Goal: Use online tool/utility: Utilize a website feature to perform a specific function

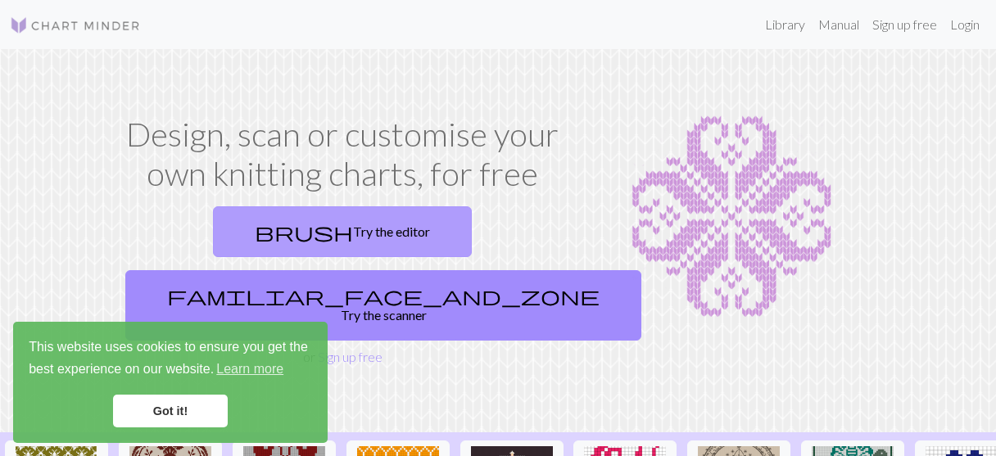
click at [282, 227] on link "brush Try the editor" at bounding box center [342, 231] width 259 height 51
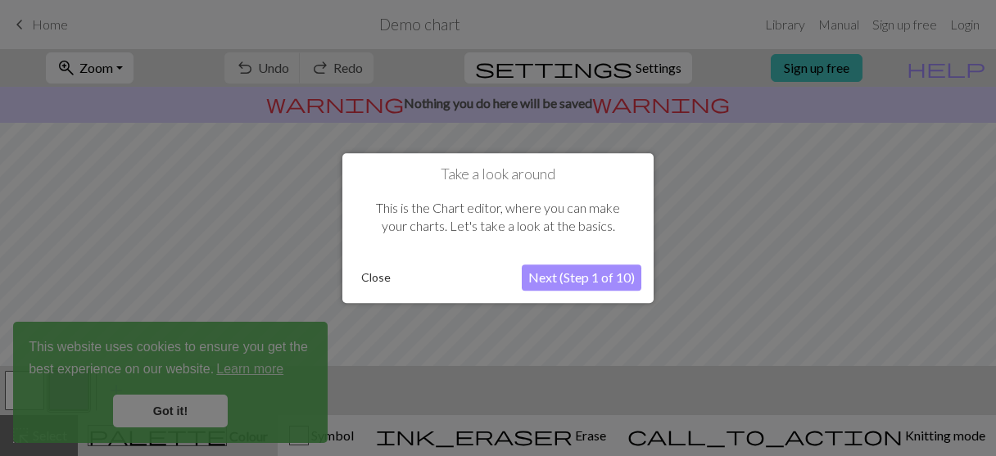
click at [383, 282] on button "Close" at bounding box center [376, 277] width 43 height 25
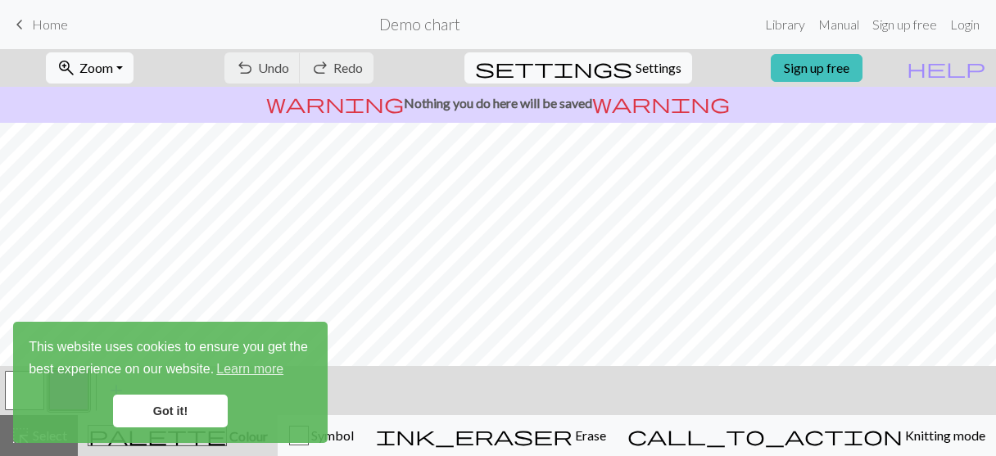
click at [151, 426] on link "Got it!" at bounding box center [170, 411] width 115 height 33
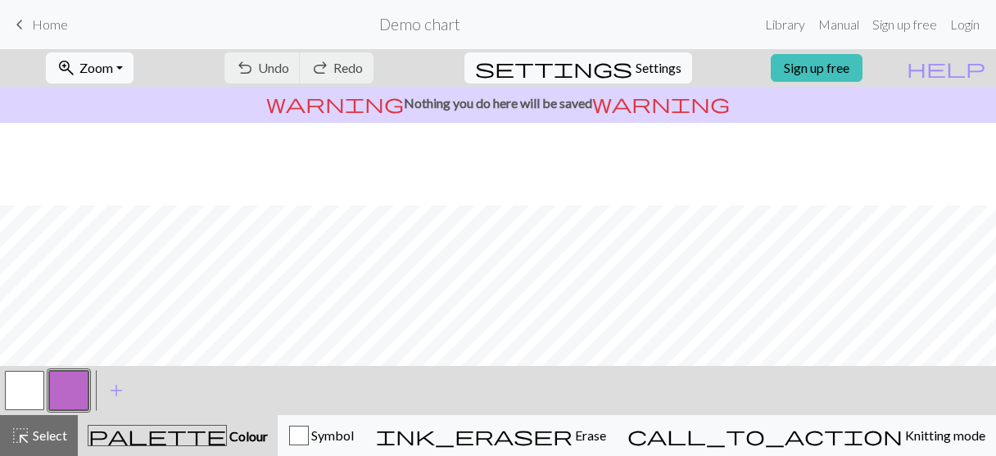
scroll to position [83, 0]
click at [17, 396] on button "button" at bounding box center [24, 390] width 39 height 39
click at [386, 75] on div "undo Undo Undo redo Redo Redo" at bounding box center [299, 68] width 174 height 38
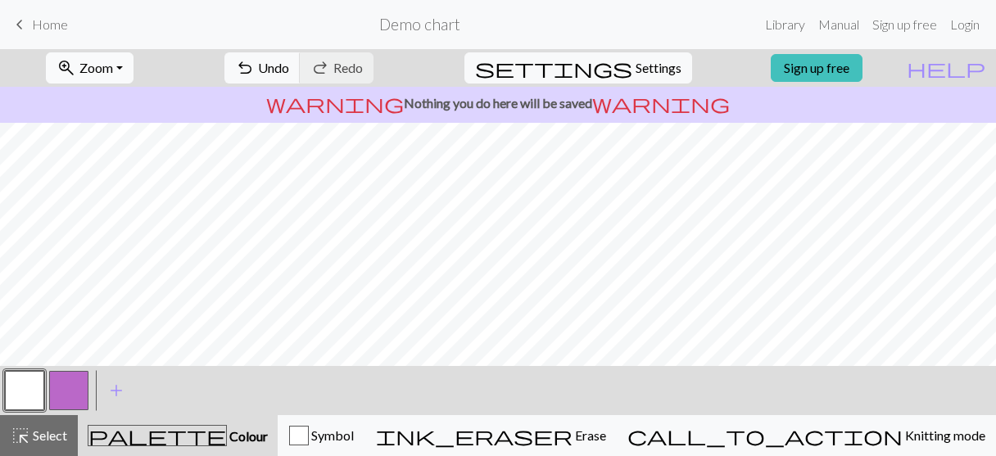
click at [133, 70] on button "zoom_in Zoom Zoom" at bounding box center [90, 67] width 88 height 31
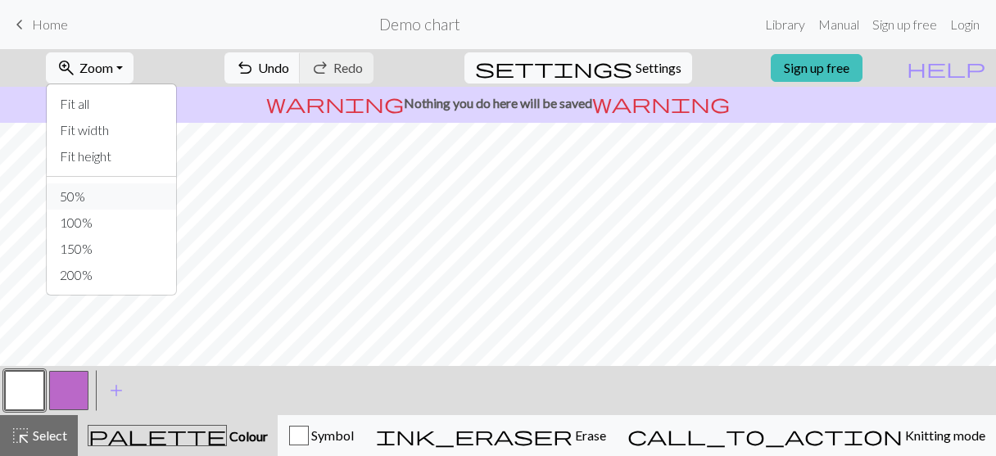
click at [105, 195] on button "50%" at bounding box center [111, 196] width 129 height 26
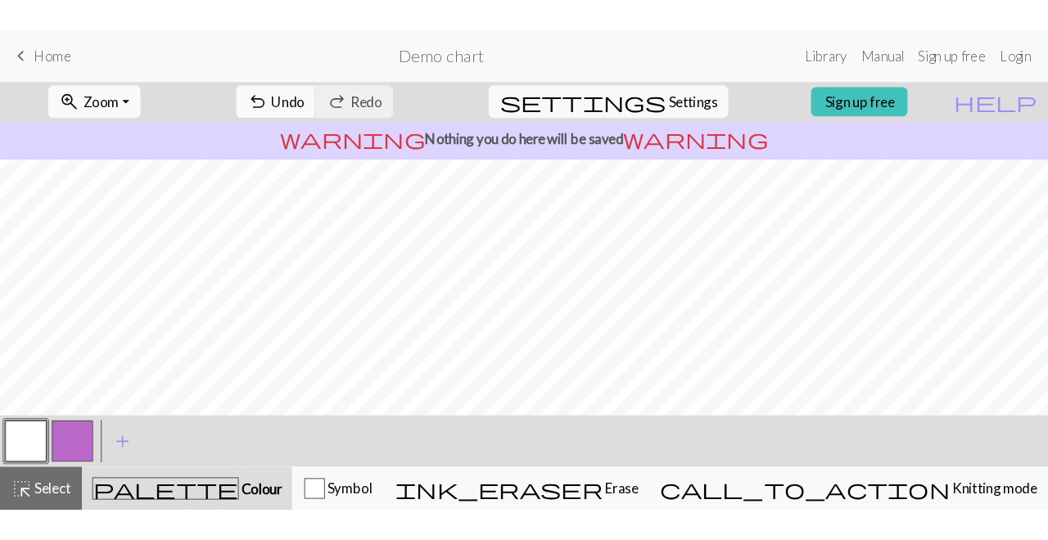
scroll to position [0, 0]
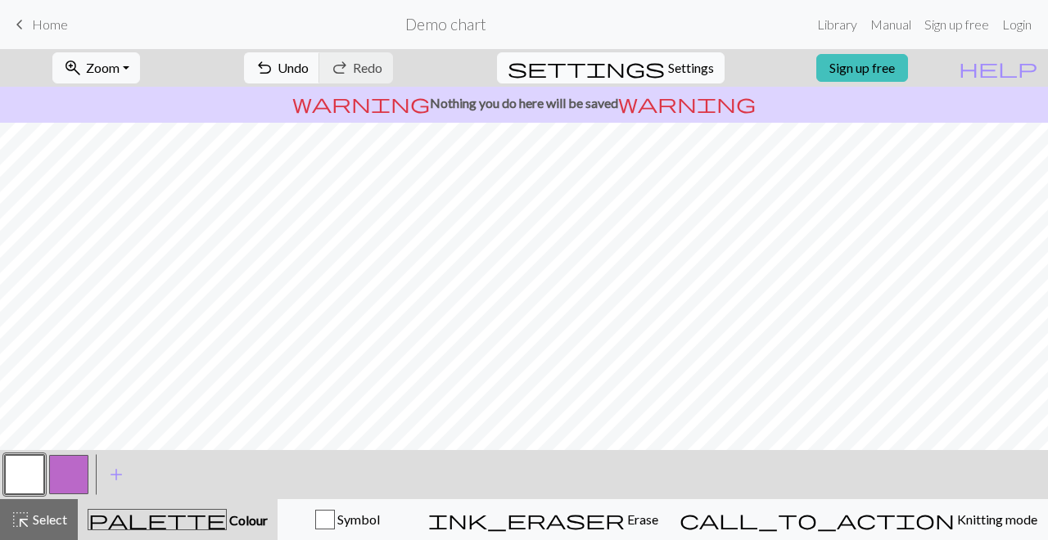
click at [683, 65] on span "Settings" at bounding box center [691, 68] width 46 height 20
select select "aran"
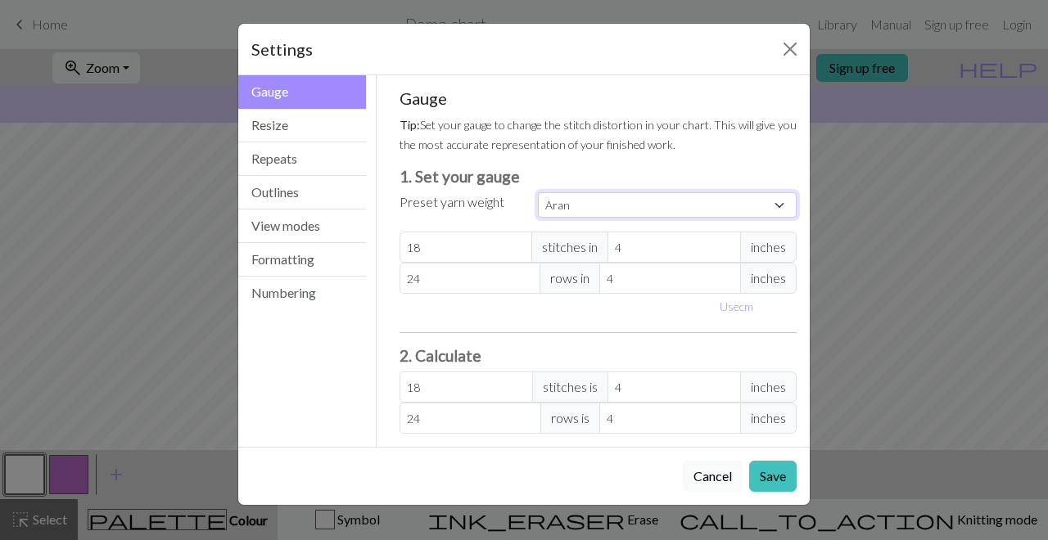
click at [581, 205] on select "Custom Square Lace Light Fingering Fingering Sport Double knit Worsted Aran Bul…" at bounding box center [667, 204] width 259 height 25
click at [436, 249] on input "18" at bounding box center [466, 247] width 133 height 31
type input "1"
type input "0"
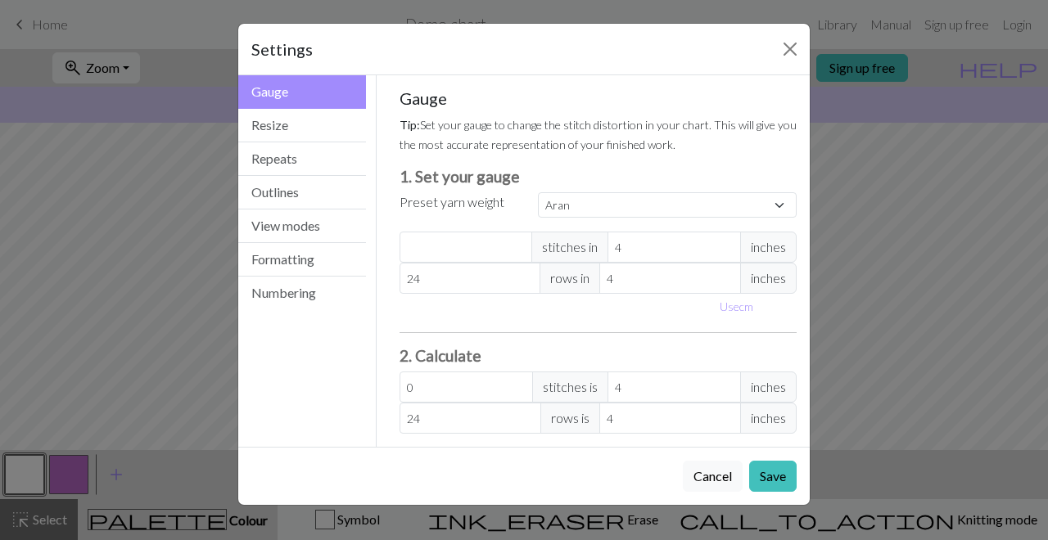
click at [775, 253] on span "inches" at bounding box center [768, 247] width 56 height 31
click at [463, 239] on input "number" at bounding box center [466, 247] width 133 height 31
type input "3"
type input "31"
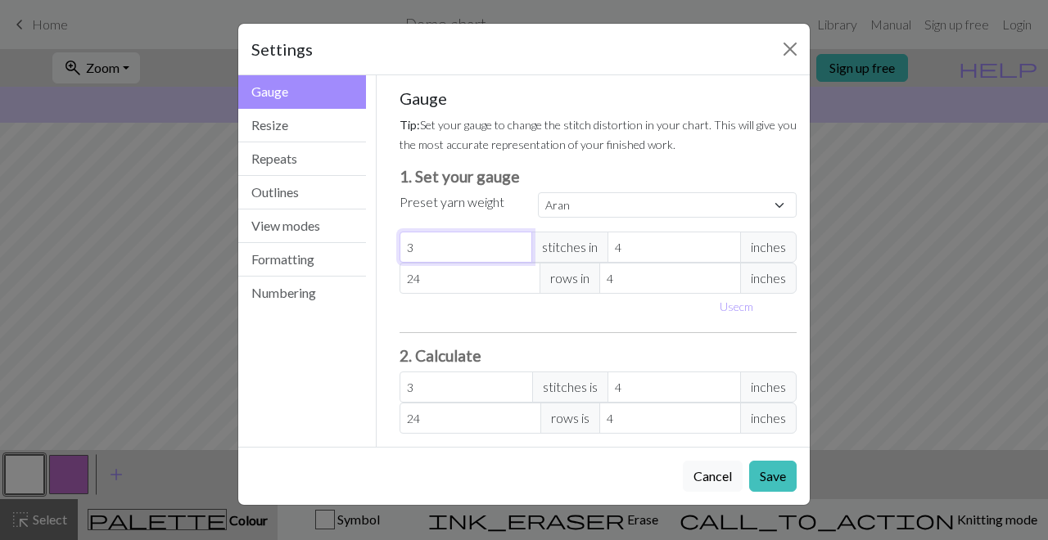
type input "31"
click at [467, 282] on input "24" at bounding box center [471, 278] width 142 height 31
type input "2"
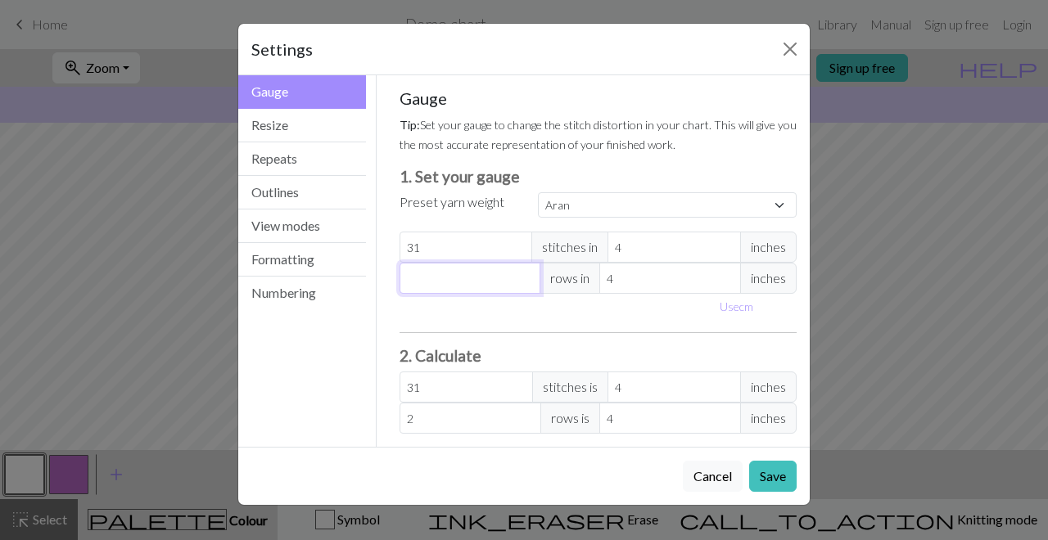
type input "0"
type input "3"
type input "39"
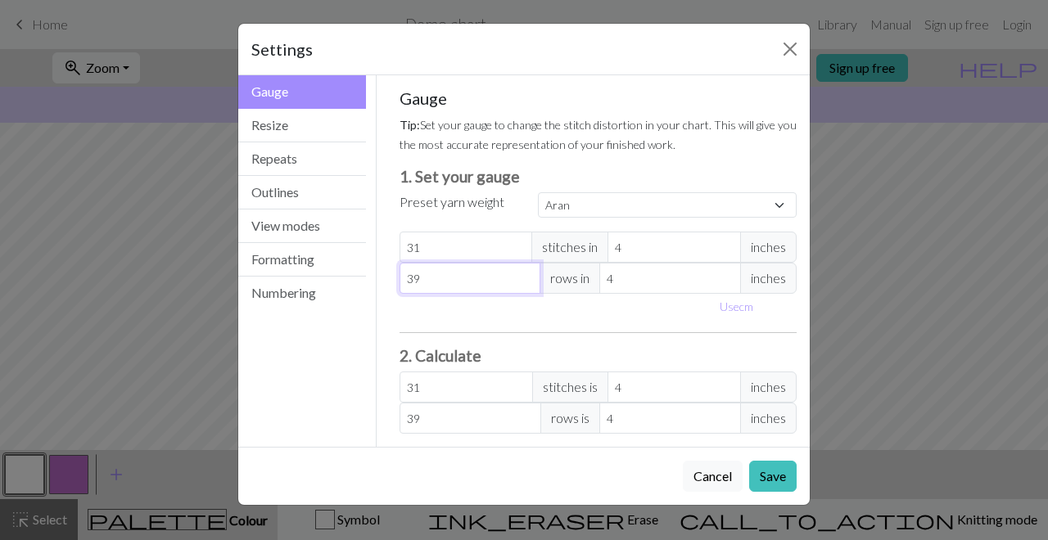
type input "39"
click at [667, 150] on p "Tip: Set your gauge to change the stitch distortion in your chart. This will gi…" at bounding box center [599, 134] width 398 height 39
click at [783, 455] on button "Save" at bounding box center [772, 476] width 47 height 31
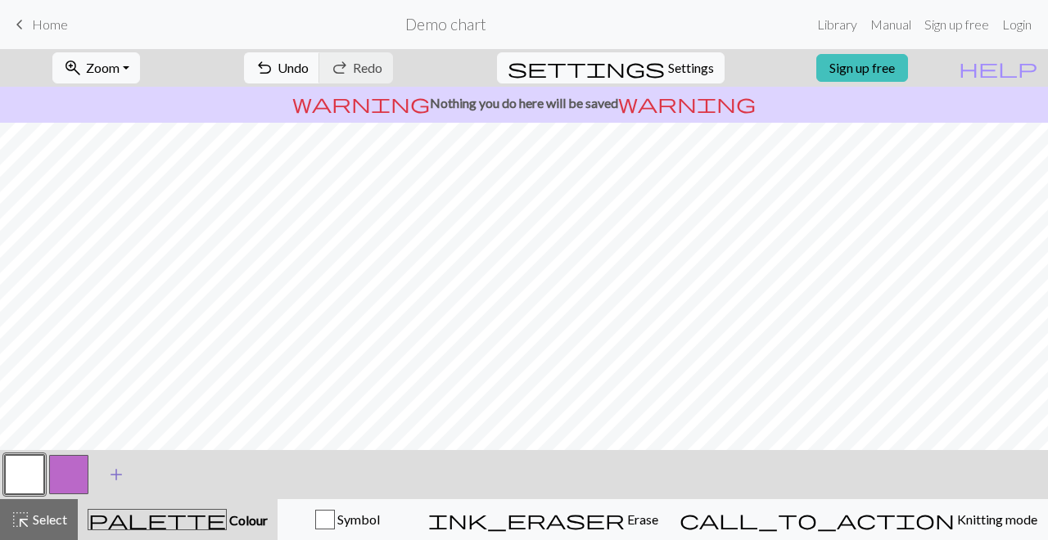
click at [120, 455] on span "add" at bounding box center [116, 474] width 20 height 23
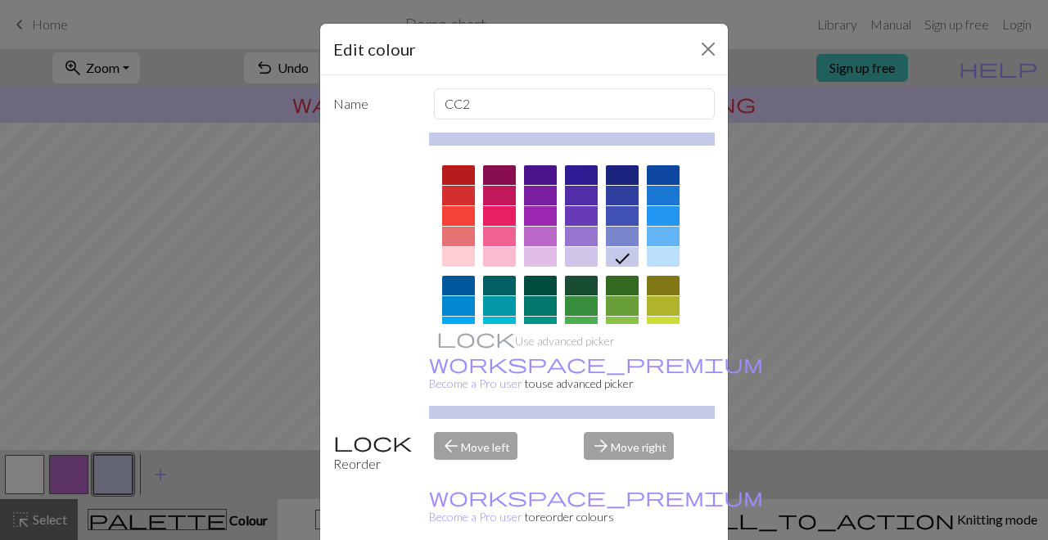
click at [625, 289] on div at bounding box center [622, 286] width 33 height 20
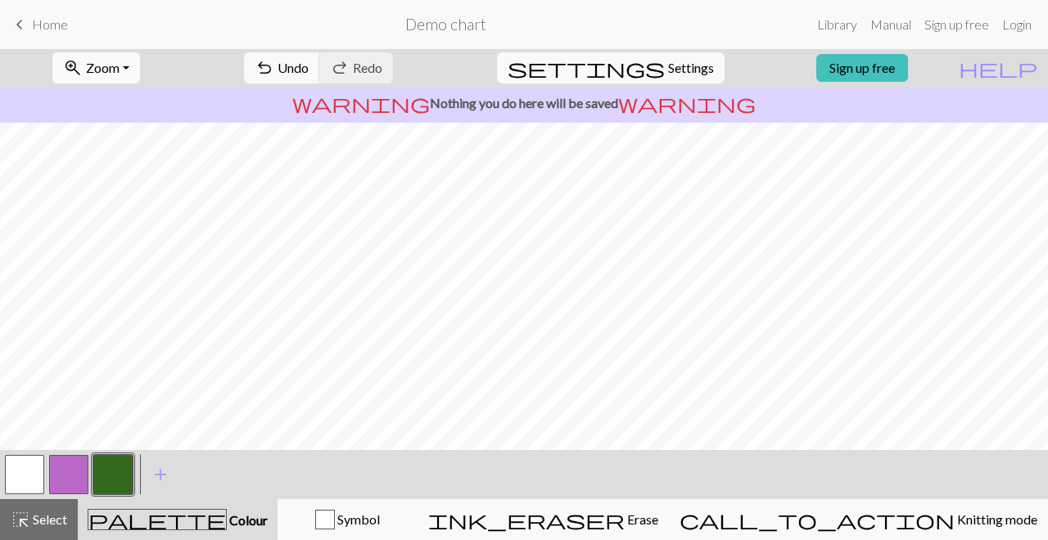
click at [120, 73] on span "Zoom" at bounding box center [103, 68] width 34 height 16
click at [124, 224] on button "100%" at bounding box center [117, 223] width 129 height 26
click at [309, 61] on span "Undo" at bounding box center [293, 68] width 31 height 16
click at [26, 455] on button "button" at bounding box center [24, 474] width 39 height 39
click at [111, 455] on button "button" at bounding box center [112, 474] width 39 height 39
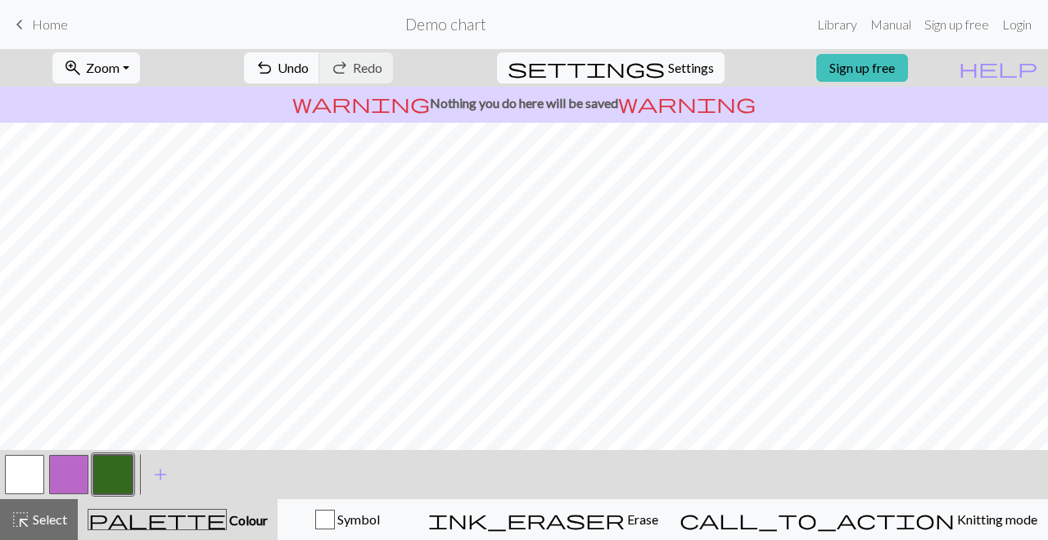
click at [28, 455] on button "button" at bounding box center [24, 474] width 39 height 39
click at [117, 455] on button "button" at bounding box center [112, 474] width 39 height 39
click at [39, 455] on button "button" at bounding box center [24, 474] width 39 height 39
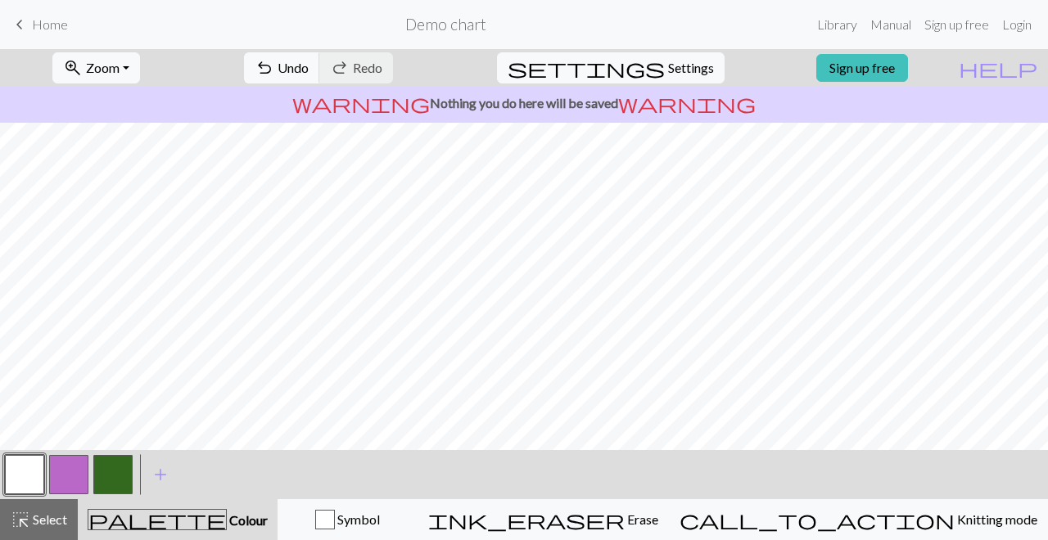
click at [114, 455] on button "button" at bounding box center [112, 474] width 39 height 39
click at [27, 455] on button "button" at bounding box center [24, 474] width 39 height 39
click at [110, 455] on button "button" at bounding box center [112, 474] width 39 height 39
click at [28, 455] on button "button" at bounding box center [24, 474] width 39 height 39
click at [121, 455] on button "button" at bounding box center [112, 474] width 39 height 39
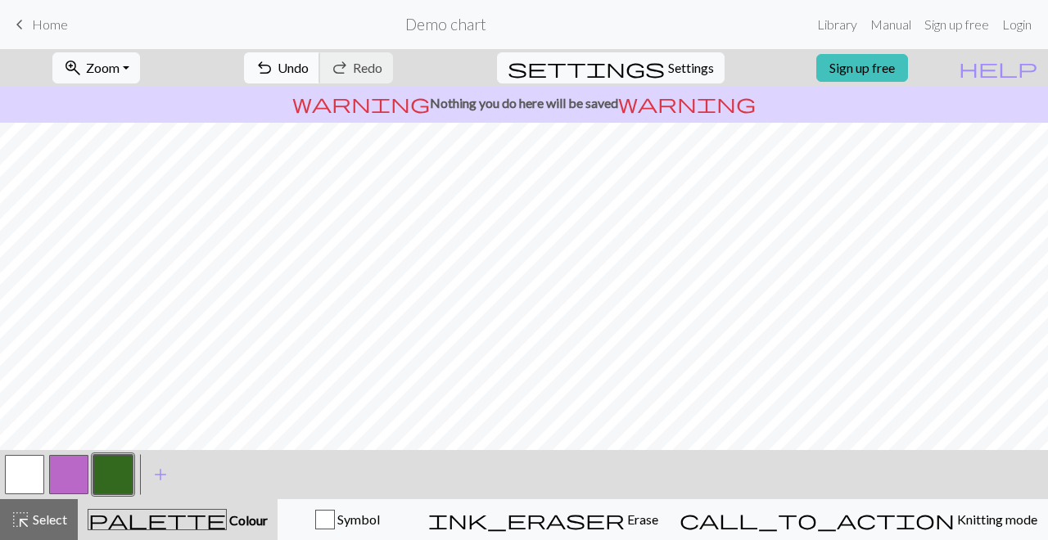
click at [320, 76] on button "undo Undo Undo" at bounding box center [282, 67] width 76 height 31
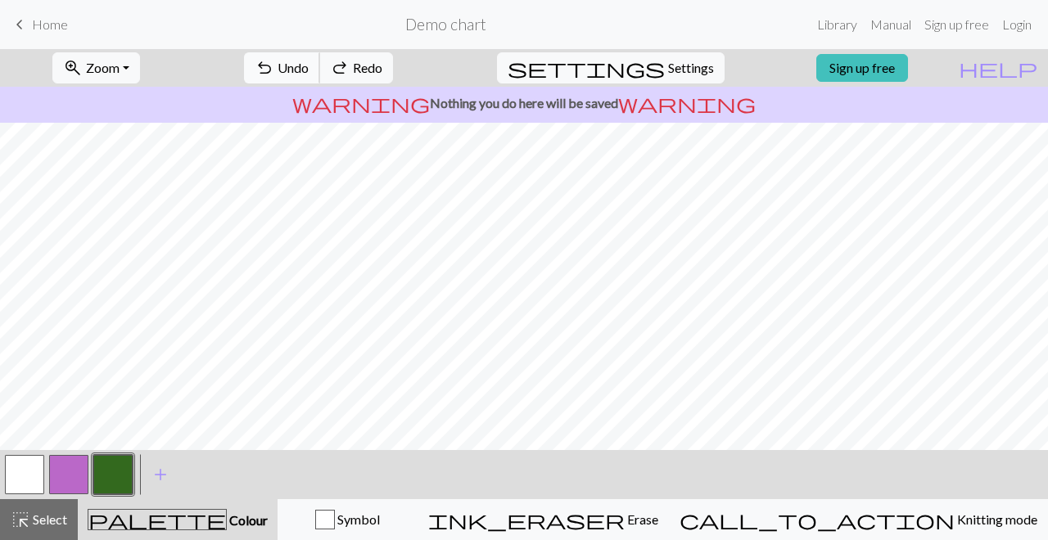
click at [320, 76] on button "undo Undo Undo" at bounding box center [282, 67] width 76 height 31
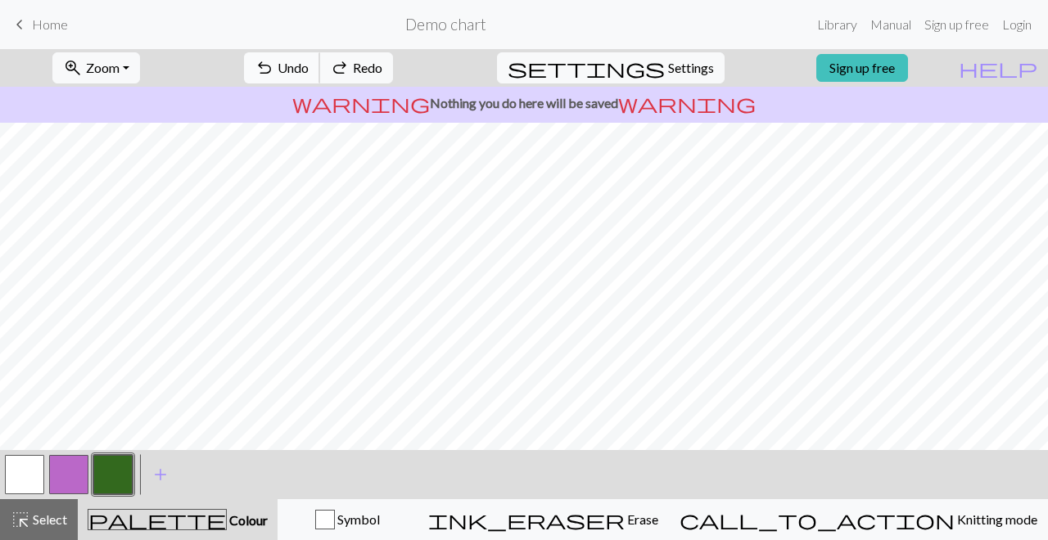
click at [320, 76] on button "undo Undo Undo" at bounding box center [282, 67] width 76 height 31
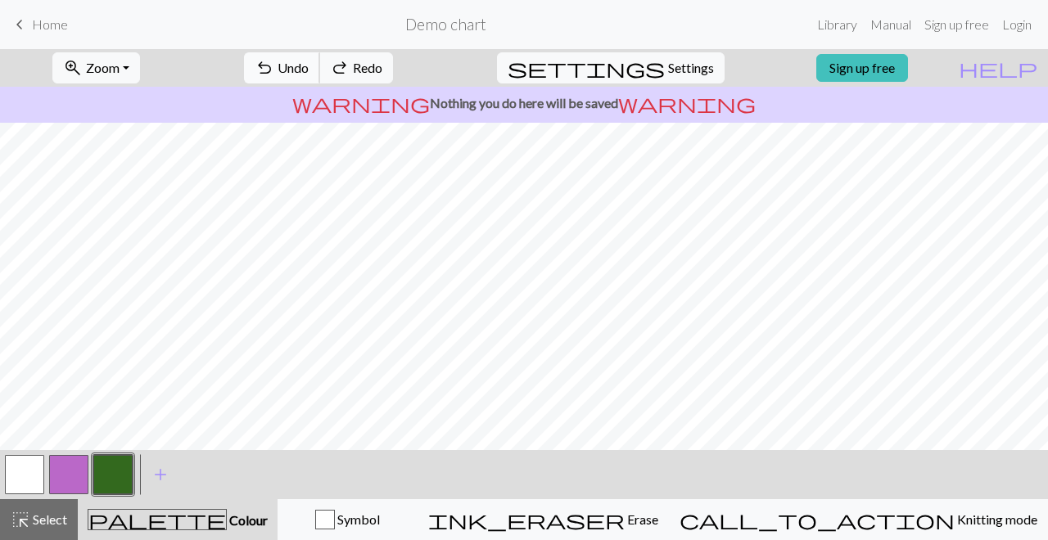
click at [320, 76] on button "undo Undo Undo" at bounding box center [282, 67] width 76 height 31
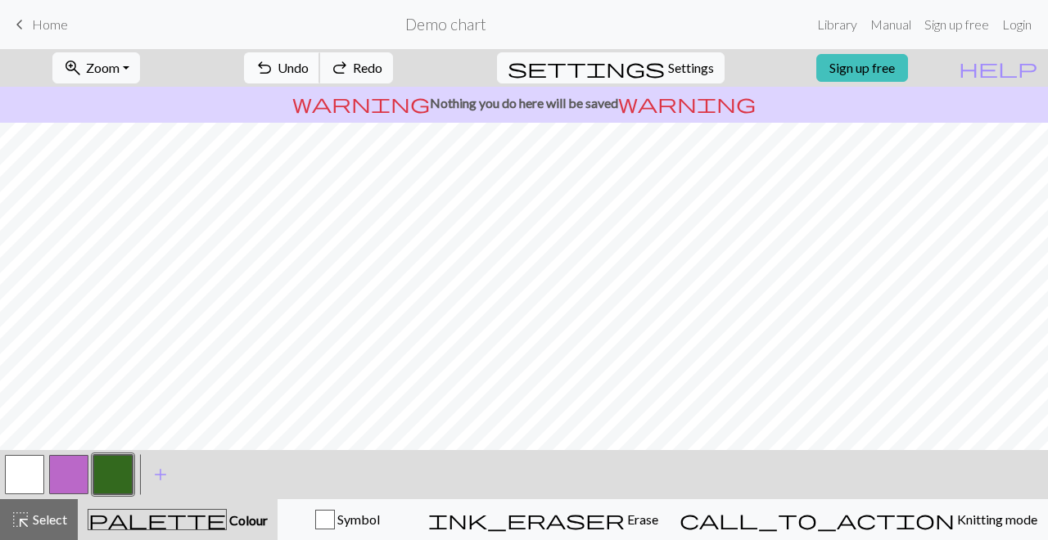
click at [320, 76] on button "undo Undo Undo" at bounding box center [282, 67] width 76 height 31
click at [668, 68] on span "Settings" at bounding box center [691, 68] width 46 height 20
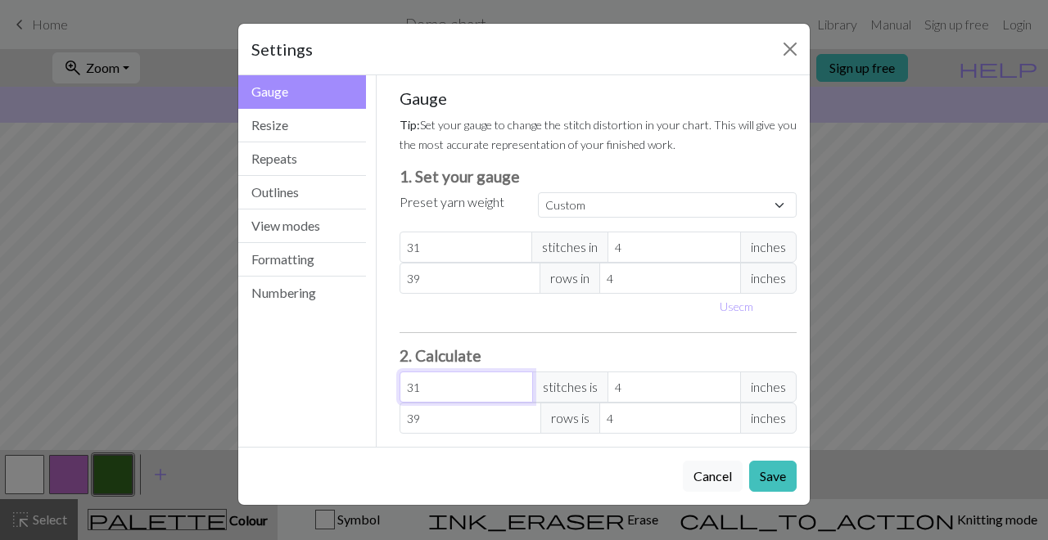
click at [441, 391] on input "31" at bounding box center [466, 387] width 133 height 31
type input "3"
type input "0.39"
type input "0"
type input "4"
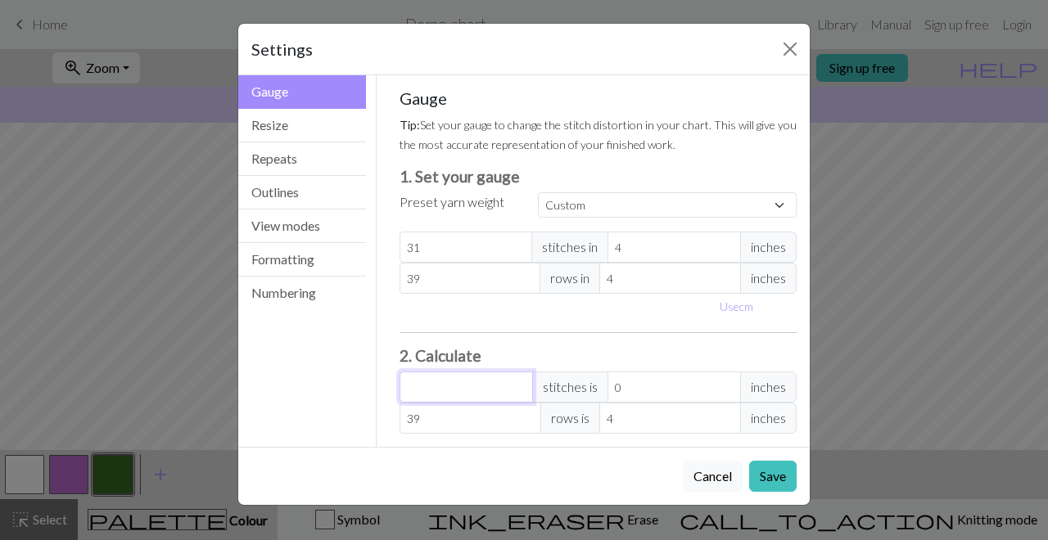
type input "0.52"
type input "40"
type input "5.16"
type input "40"
click at [734, 302] on button "Use cm" at bounding box center [736, 306] width 48 height 25
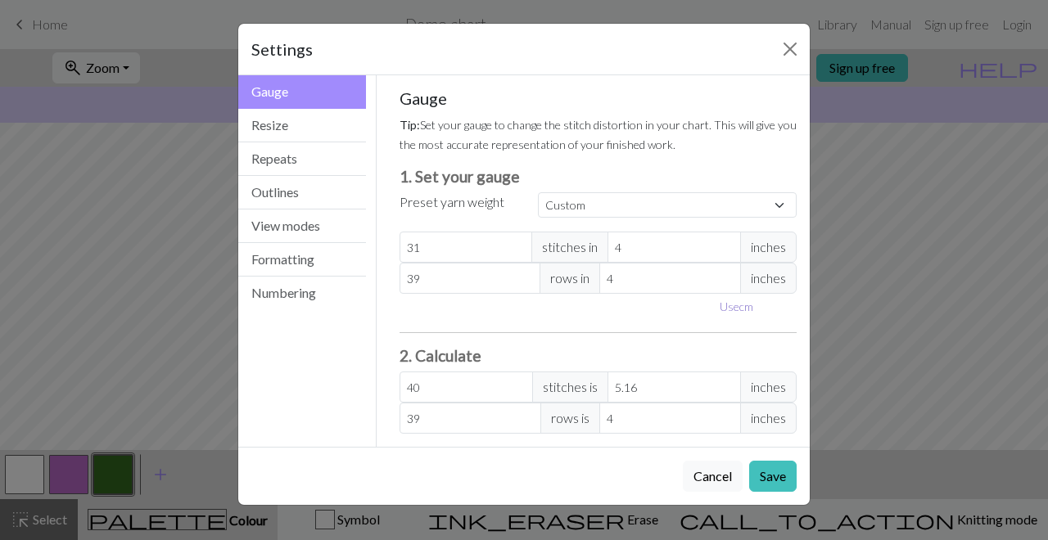
type input "10.16"
type input "13.11"
type input "10.16"
click at [663, 248] on input "10.16" at bounding box center [688, 247] width 142 height 31
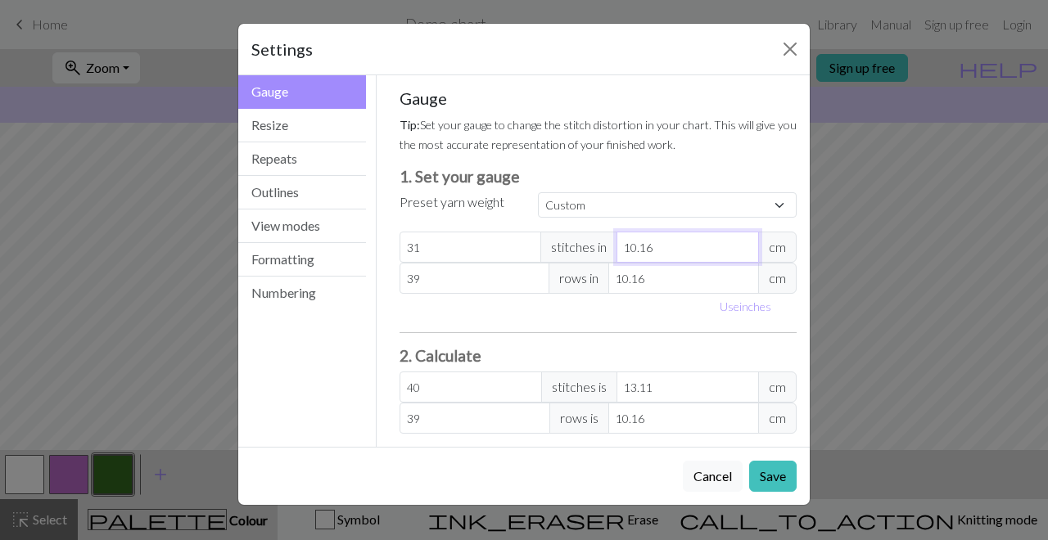
type input "10.1"
type input "40.24"
type input "10"
type input "40.64"
type input "10.0"
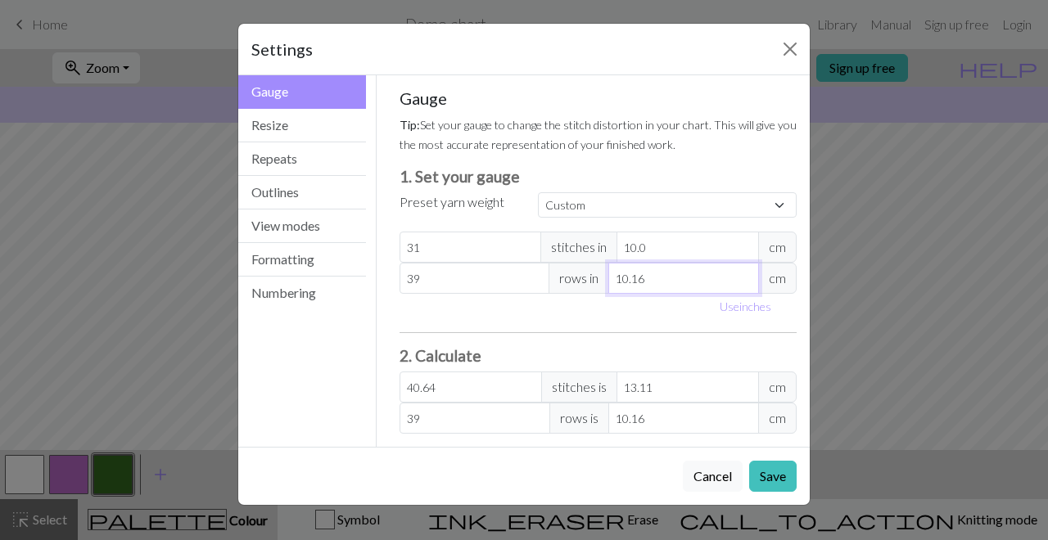
click at [657, 272] on input "10.16" at bounding box center [683, 278] width 151 height 31
type input "10.1"
type input "39.23"
type input "10"
type input "39.62"
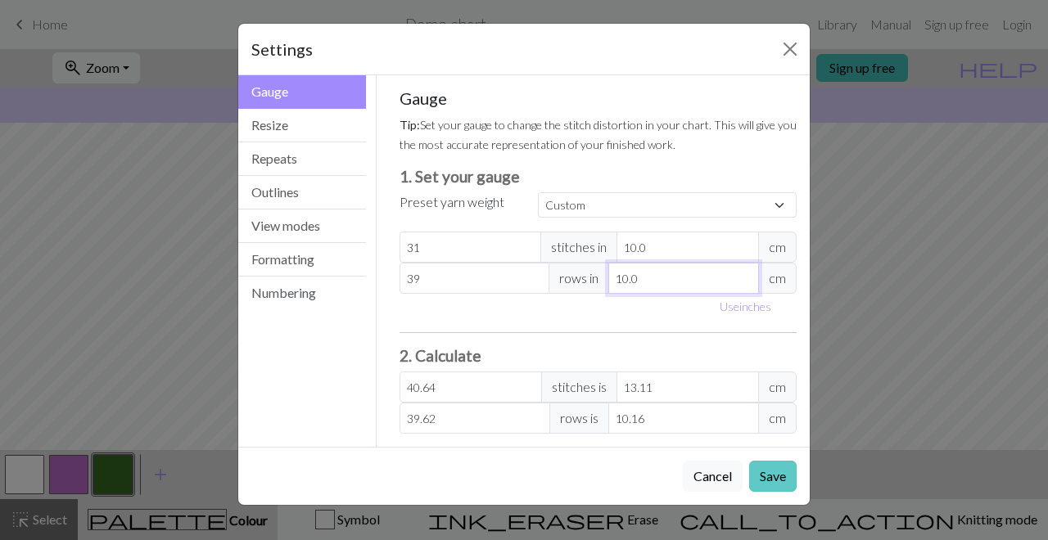
type input "10.0"
click at [773, 455] on button "Save" at bounding box center [772, 476] width 47 height 31
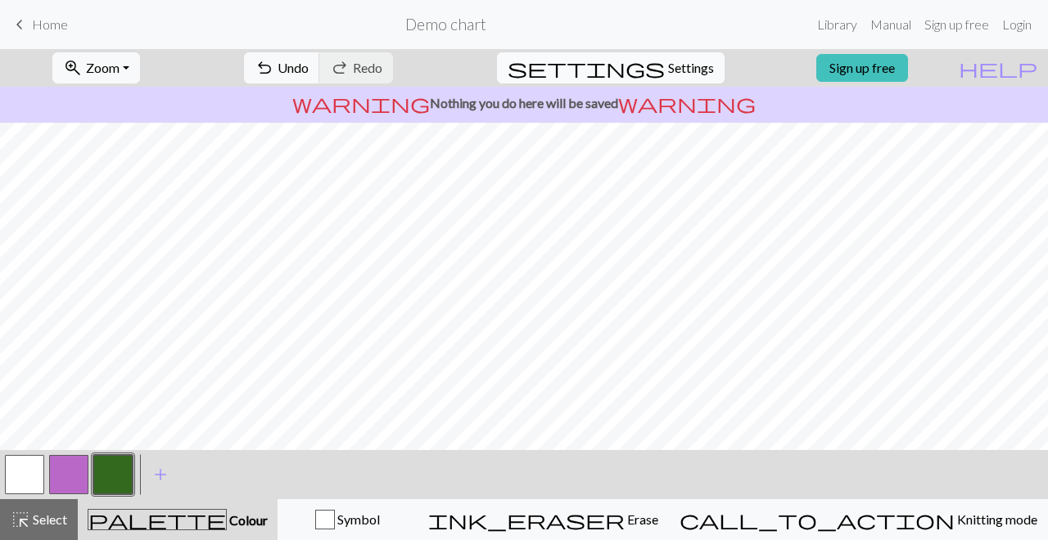
click at [681, 67] on span "Settings" at bounding box center [691, 68] width 46 height 20
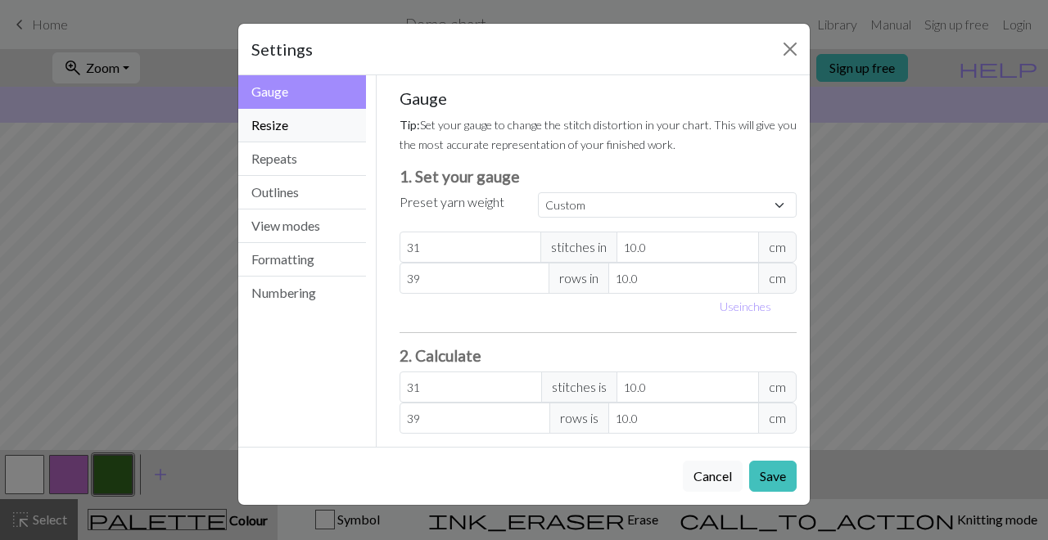
click at [311, 126] on button "Resize" at bounding box center [302, 126] width 128 height 34
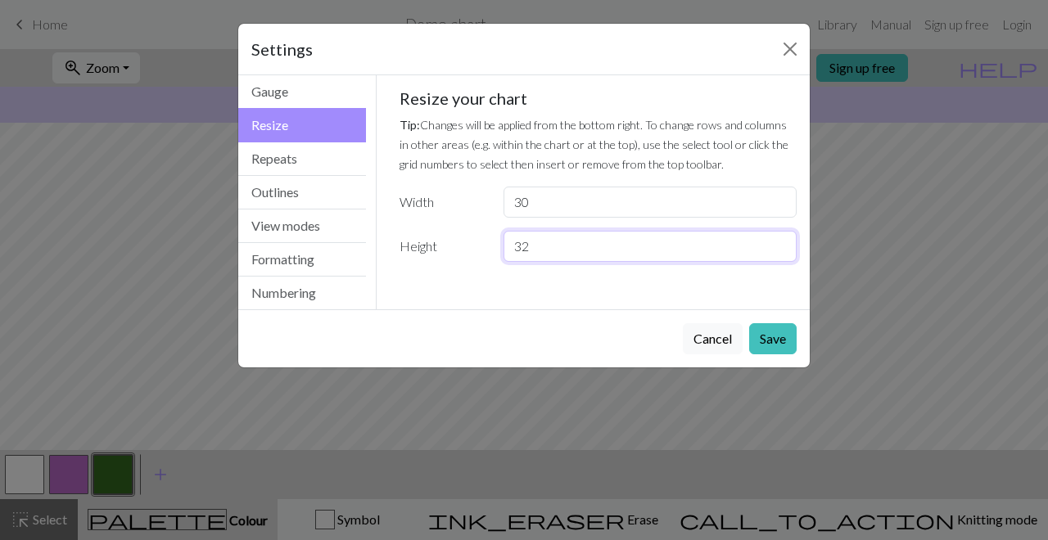
click at [541, 254] on input "32" at bounding box center [650, 246] width 293 height 31
type input "3"
type input "40"
click at [760, 334] on button "Save" at bounding box center [772, 338] width 47 height 31
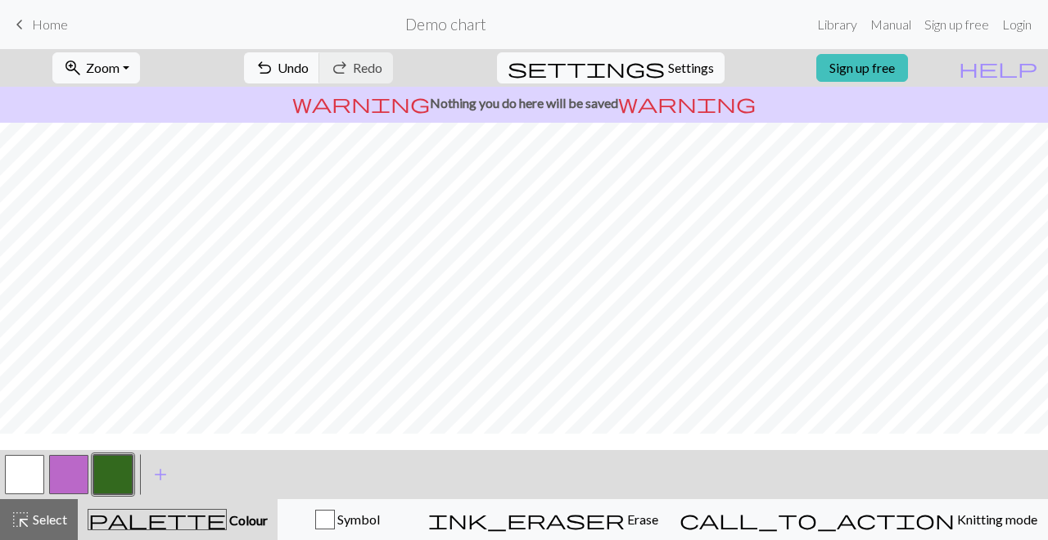
scroll to position [333, 0]
click at [34, 455] on button "button" at bounding box center [24, 474] width 39 height 39
click at [108, 455] on button "button" at bounding box center [112, 474] width 39 height 39
click at [22, 455] on button "button" at bounding box center [24, 474] width 39 height 39
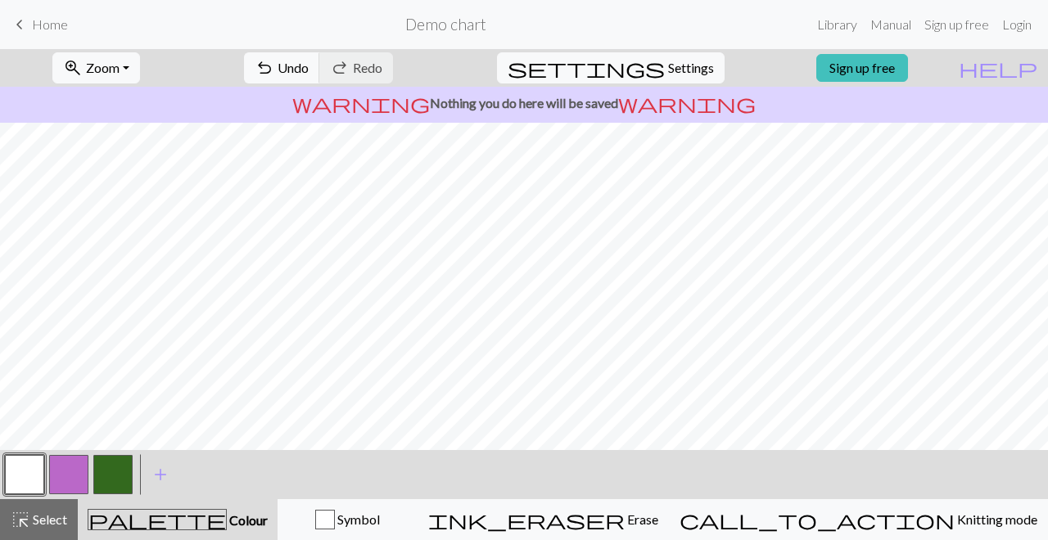
click at [104, 455] on button "button" at bounding box center [112, 474] width 39 height 39
click at [15, 455] on button "button" at bounding box center [24, 474] width 39 height 39
click at [112, 455] on button "button" at bounding box center [112, 474] width 39 height 39
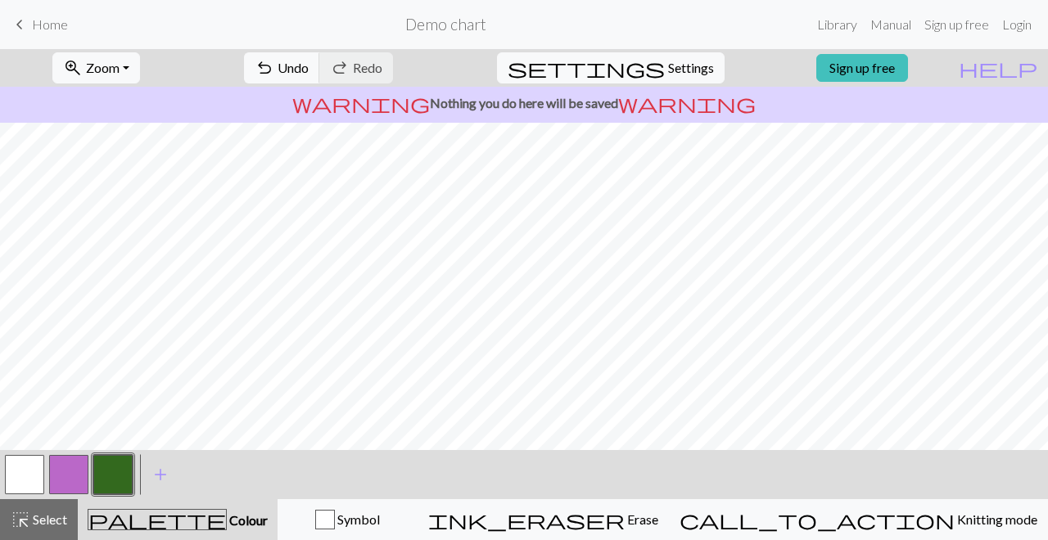
click at [34, 455] on button "button" at bounding box center [24, 474] width 39 height 39
click at [118, 455] on button "button" at bounding box center [112, 474] width 39 height 39
click at [35, 455] on button "button" at bounding box center [24, 474] width 39 height 39
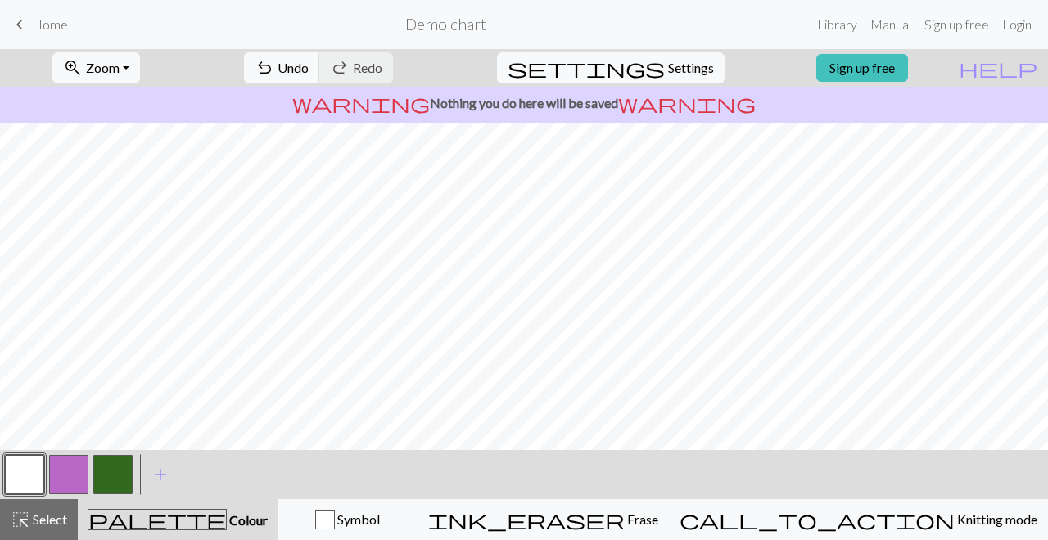
click at [111, 455] on button "button" at bounding box center [112, 474] width 39 height 39
click at [309, 73] on span "Undo" at bounding box center [293, 68] width 31 height 16
click at [675, 77] on span "Settings" at bounding box center [691, 68] width 46 height 20
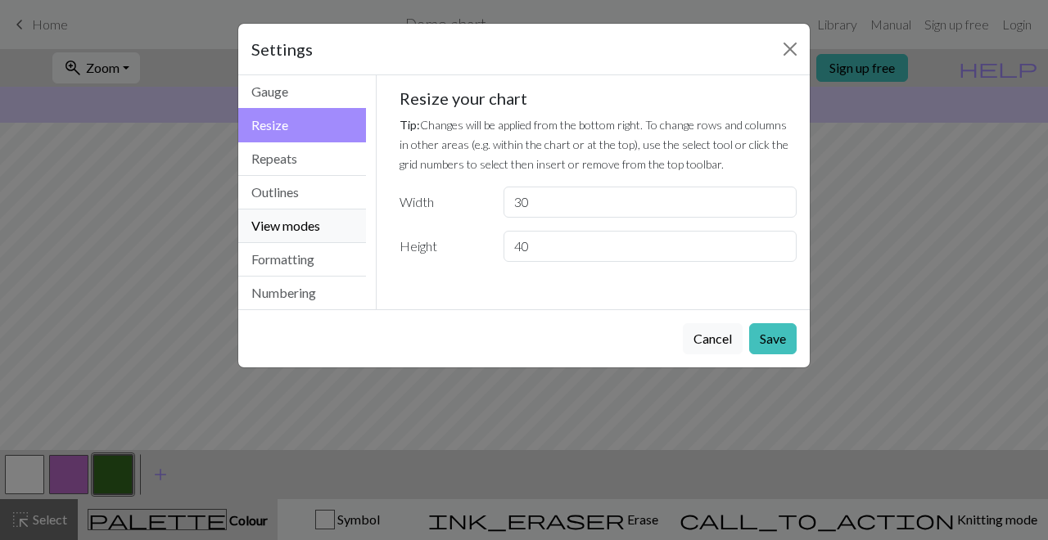
click at [324, 233] on button "View modes" at bounding box center [302, 227] width 128 height 34
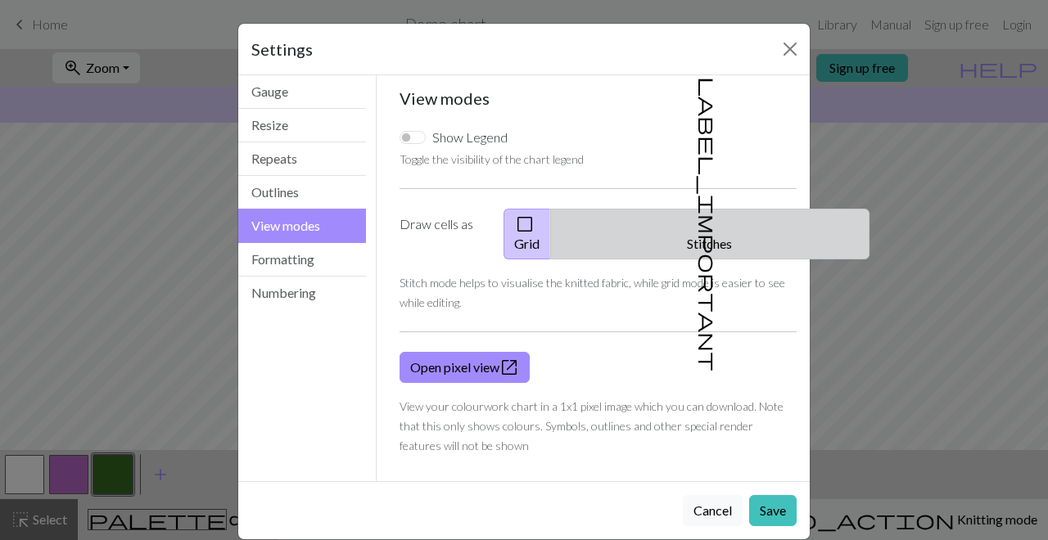
click at [713, 228] on button "label_important Stitches" at bounding box center [709, 234] width 319 height 51
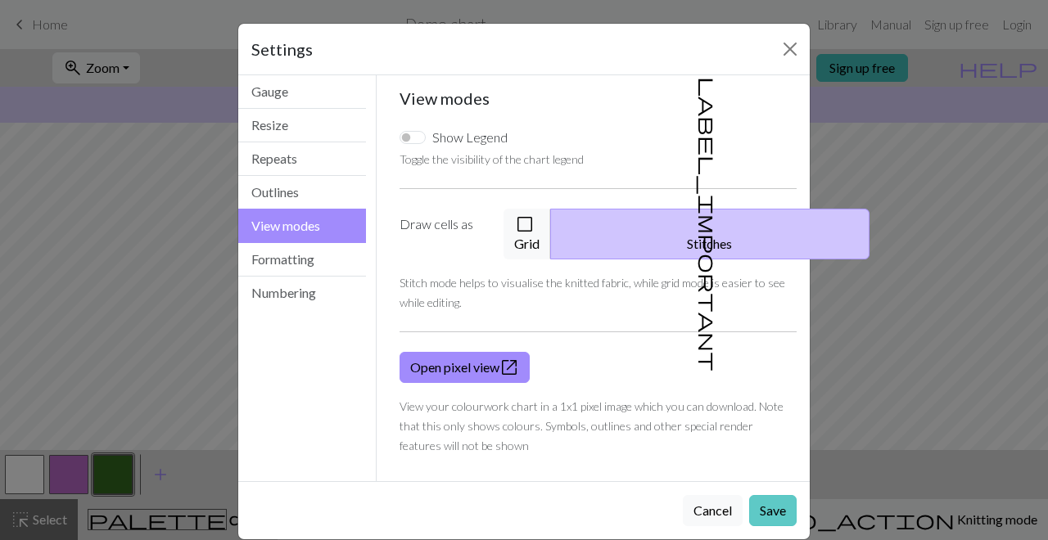
click at [761, 455] on button "Save" at bounding box center [772, 510] width 47 height 31
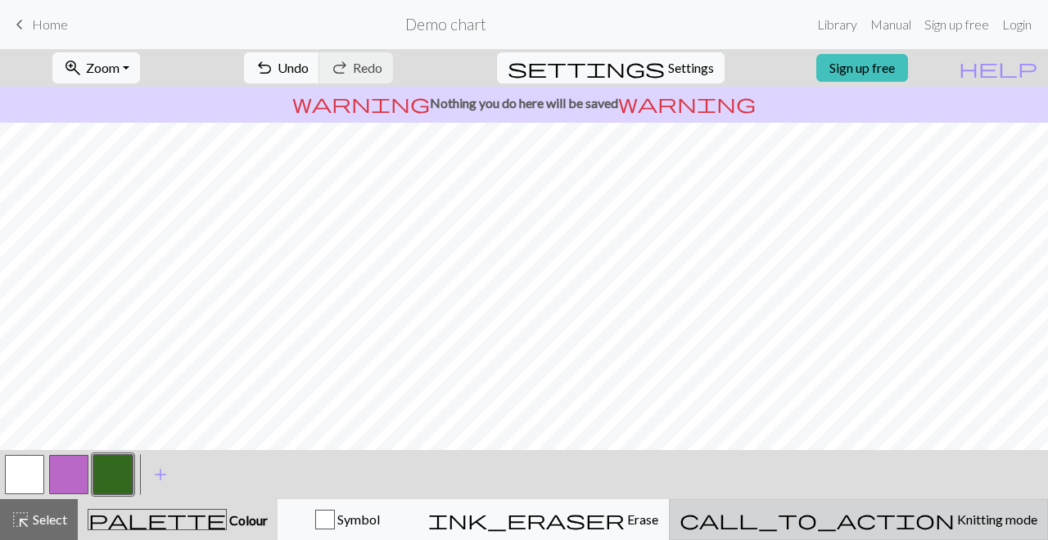
click at [955, 455] on span "Knitting mode" at bounding box center [996, 520] width 83 height 16
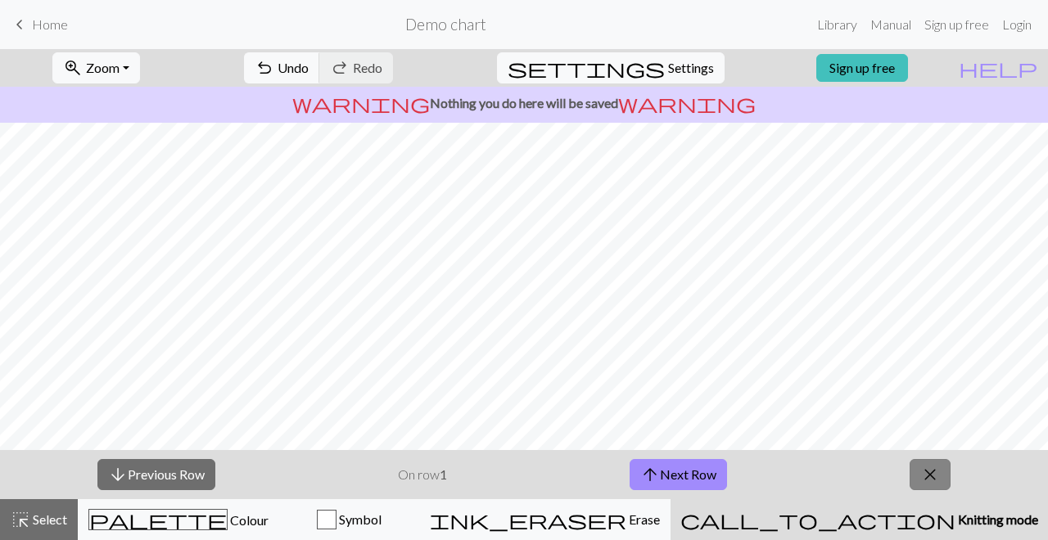
click at [933, 455] on span "close" at bounding box center [930, 474] width 20 height 23
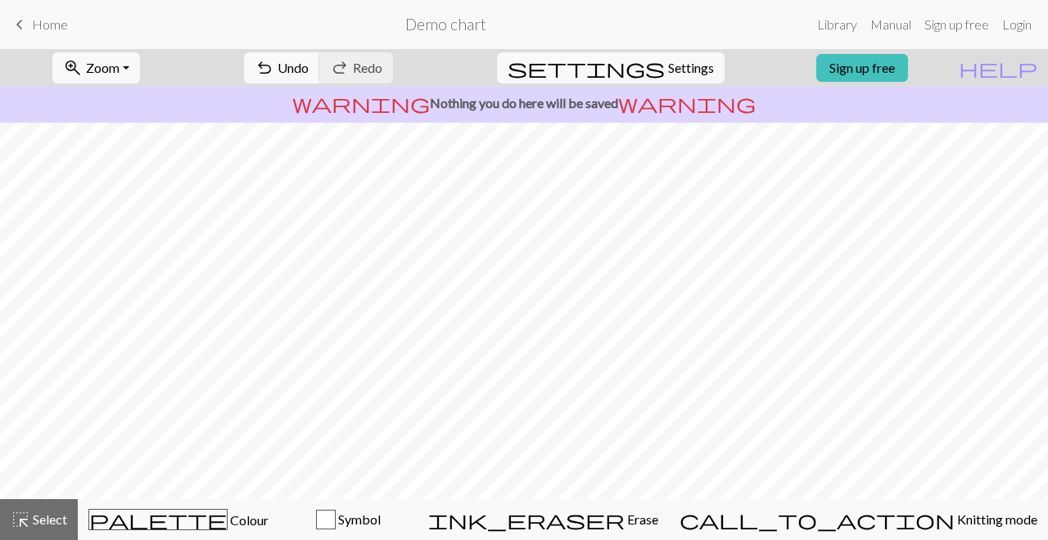
scroll to position [8, 0]
click at [320, 75] on button "undo Undo Undo" at bounding box center [282, 67] width 76 height 31
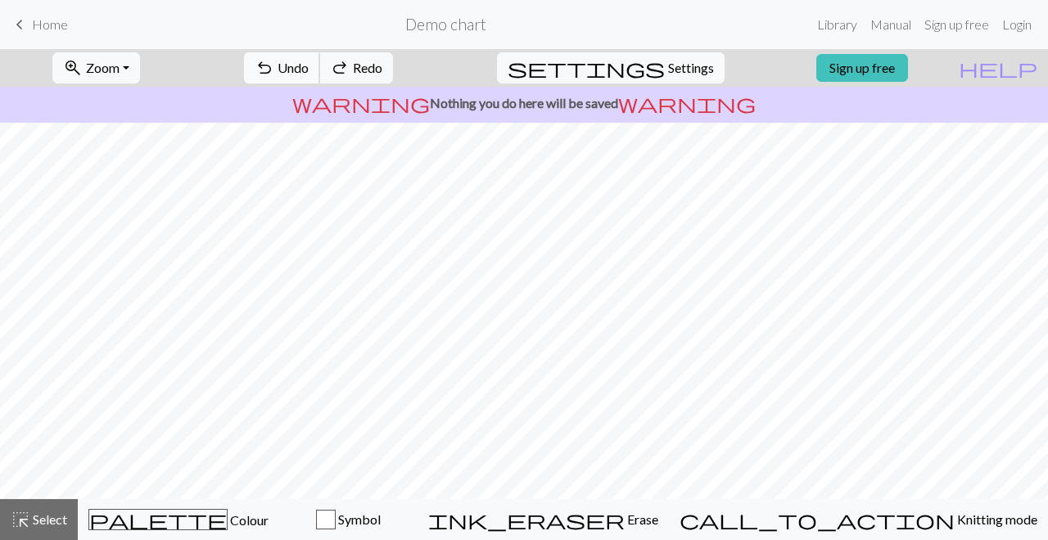
click at [320, 75] on button "undo Undo Undo" at bounding box center [282, 67] width 76 height 31
click at [405, 455] on div "Symbol" at bounding box center [348, 520] width 117 height 20
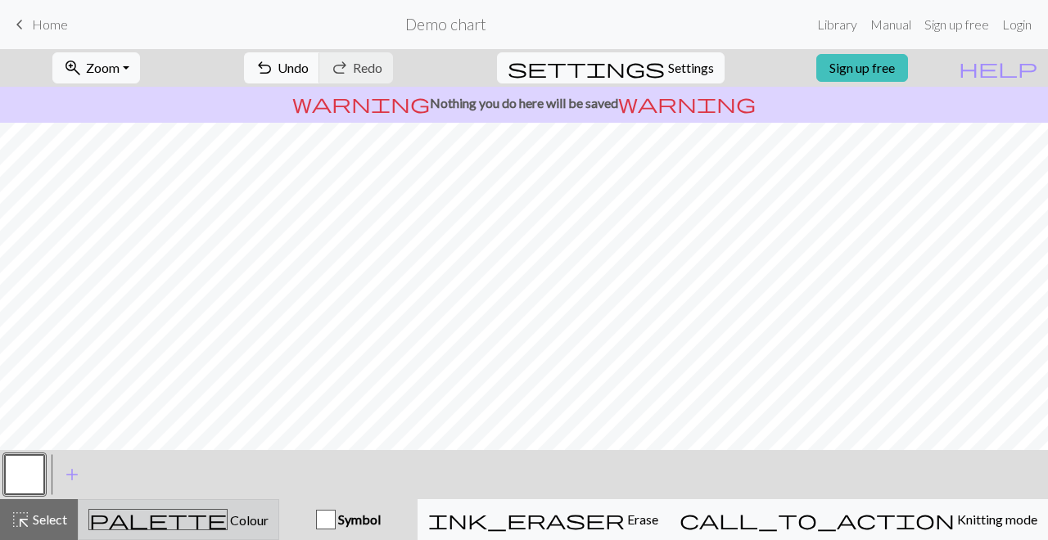
click at [147, 455] on div "palette Colour Colour" at bounding box center [178, 519] width 180 height 21
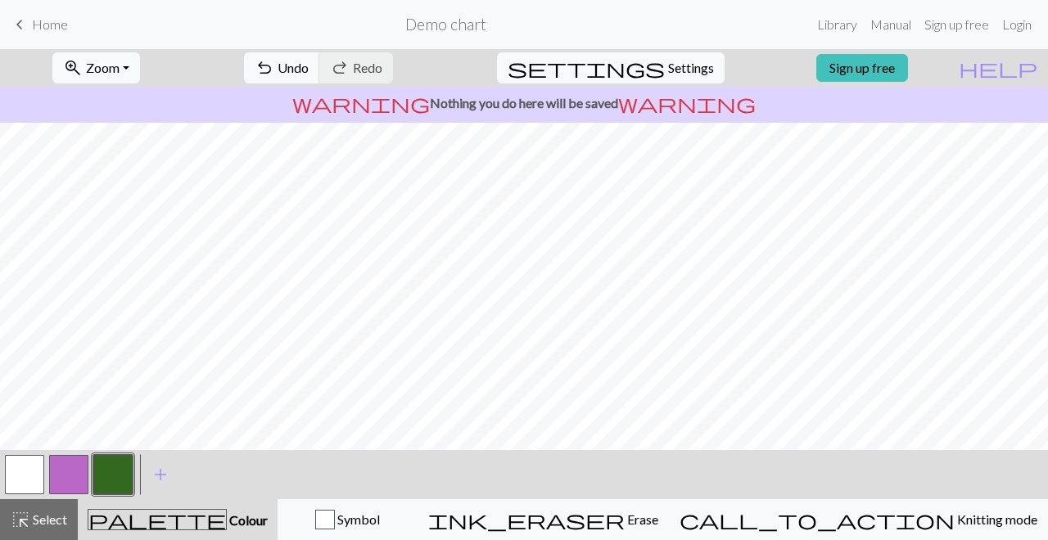
click at [29, 455] on button "button" at bounding box center [24, 474] width 39 height 39
click at [121, 455] on button "button" at bounding box center [112, 474] width 39 height 39
click at [663, 52] on button "settings Settings" at bounding box center [611, 67] width 228 height 31
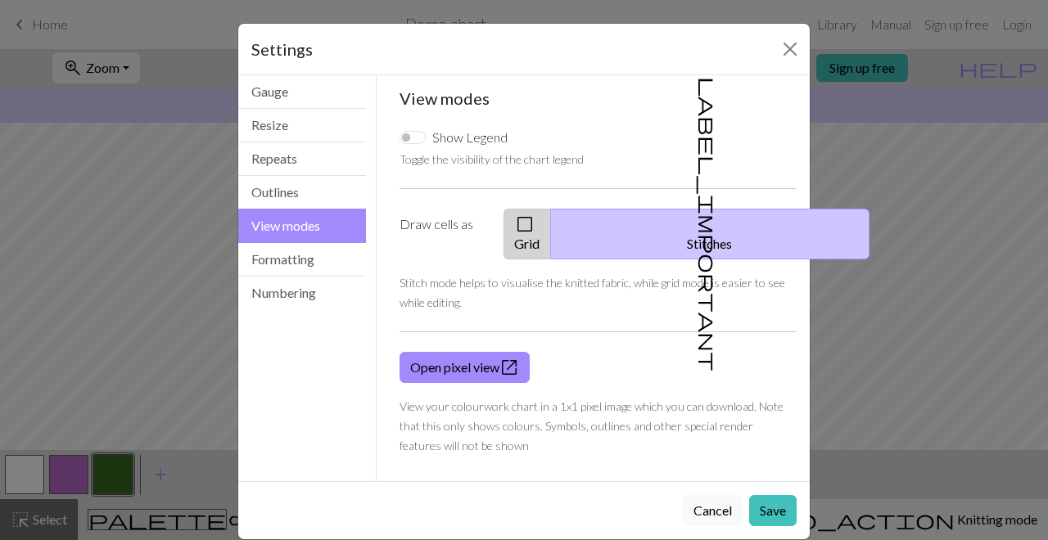
click at [551, 220] on button "check_box_outline_blank Grid" at bounding box center [527, 234] width 47 height 51
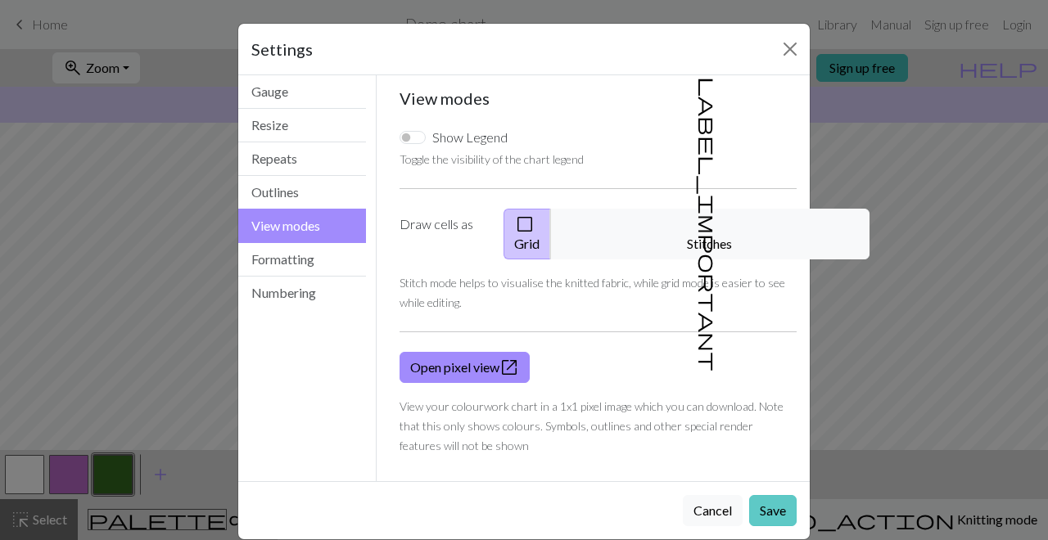
click at [776, 455] on button "Save" at bounding box center [772, 510] width 47 height 31
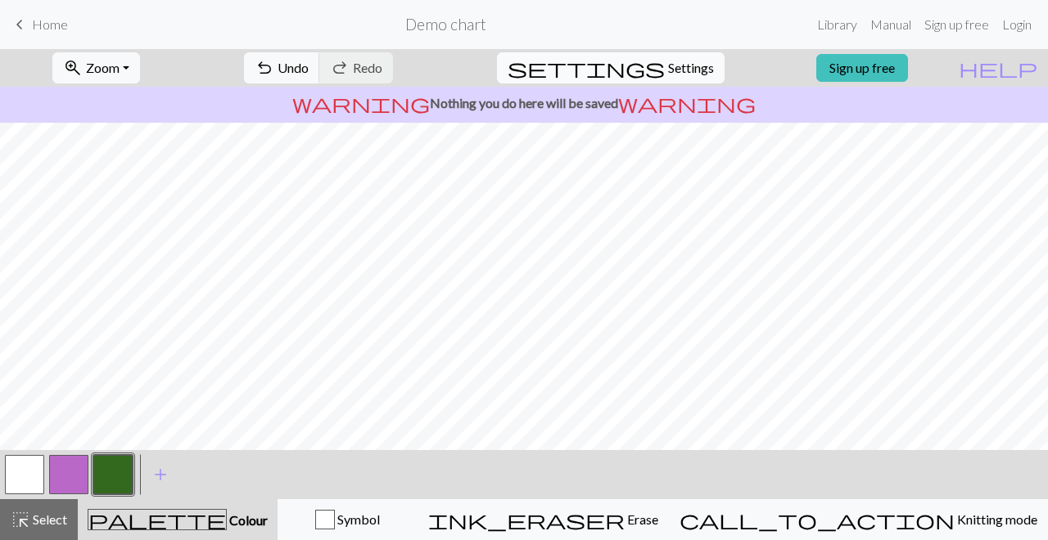
click at [668, 71] on span "Settings" at bounding box center [691, 68] width 46 height 20
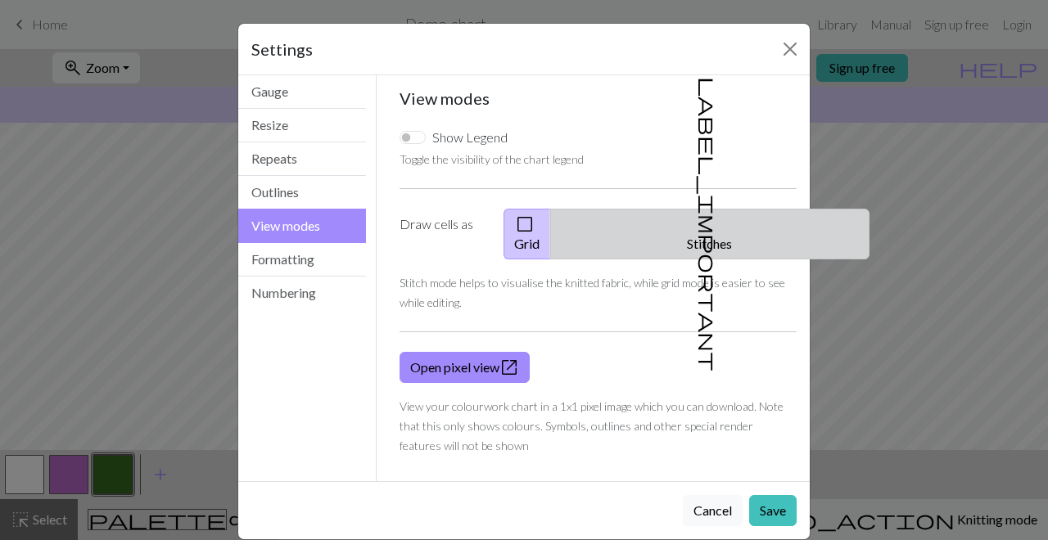
click at [680, 237] on button "label_important Stitches" at bounding box center [709, 234] width 319 height 51
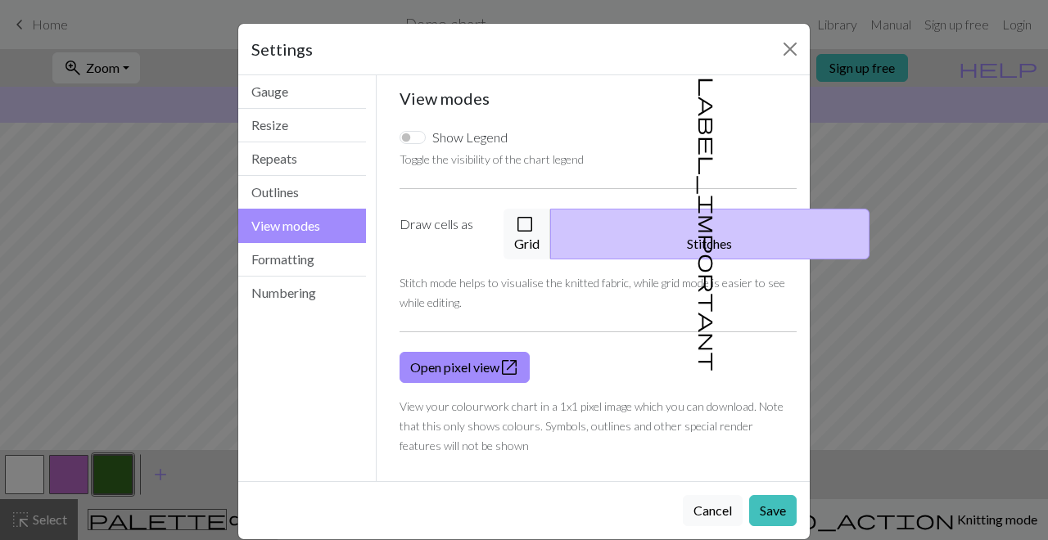
click at [774, 455] on div "Cancel Save" at bounding box center [523, 510] width 571 height 58
click at [774, 455] on button "Save" at bounding box center [772, 510] width 47 height 31
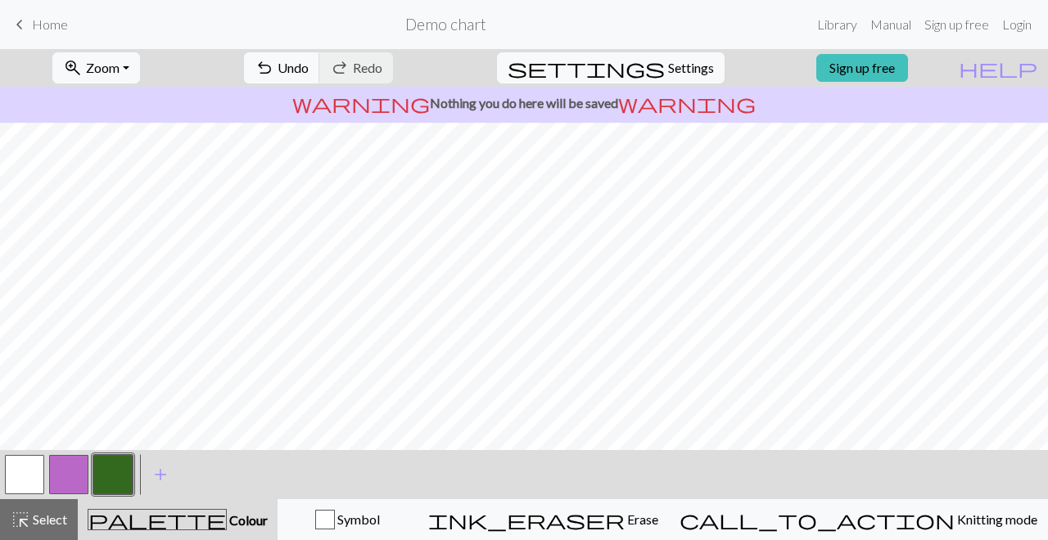
scroll to position [71, 0]
click at [21, 455] on button "button" at bounding box center [24, 474] width 39 height 39
click at [106, 455] on button "button" at bounding box center [112, 474] width 39 height 39
click at [35, 455] on button "button" at bounding box center [24, 474] width 39 height 39
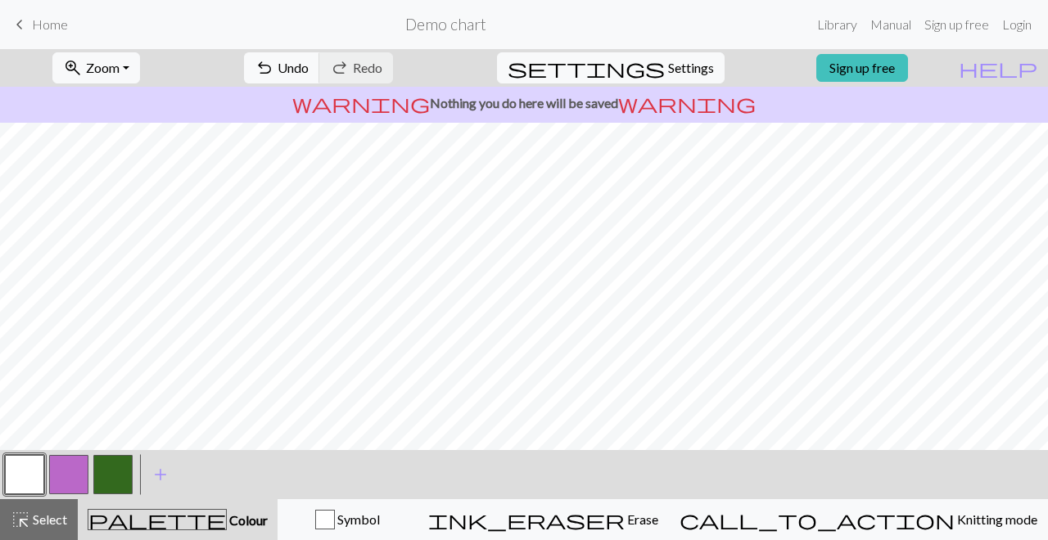
click at [108, 455] on button "button" at bounding box center [112, 474] width 39 height 39
click at [31, 455] on button "button" at bounding box center [24, 474] width 39 height 39
click at [119, 455] on button "button" at bounding box center [112, 474] width 39 height 39
click at [690, 64] on span "Settings" at bounding box center [691, 68] width 46 height 20
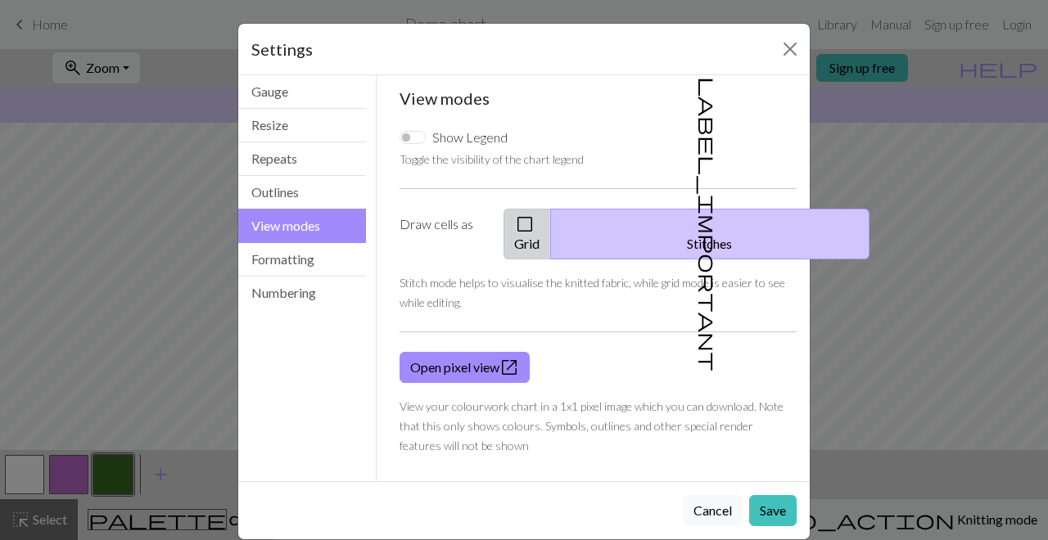
click at [551, 214] on button "check_box_outline_blank Grid" at bounding box center [527, 234] width 47 height 51
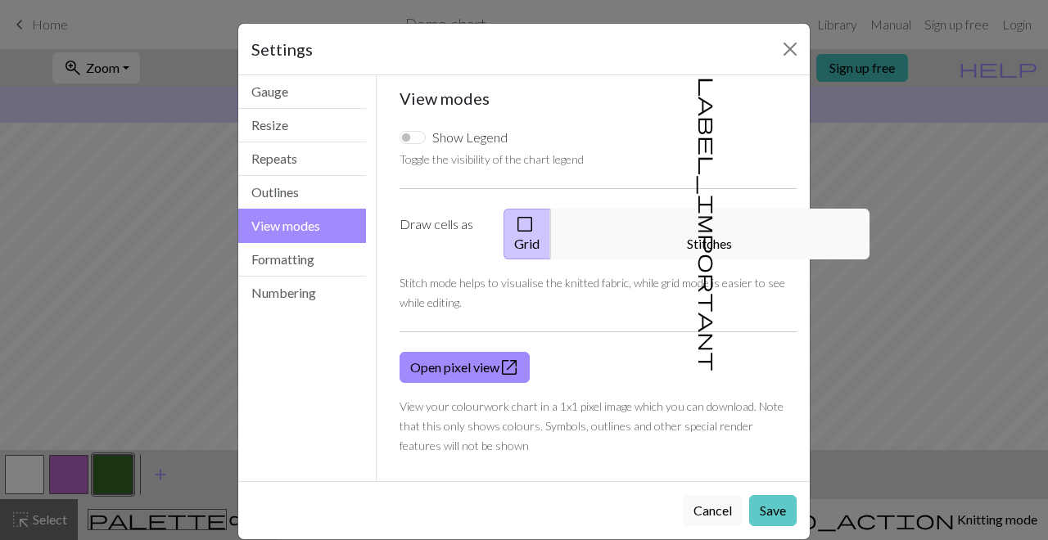
click at [775, 455] on button "Save" at bounding box center [772, 510] width 47 height 31
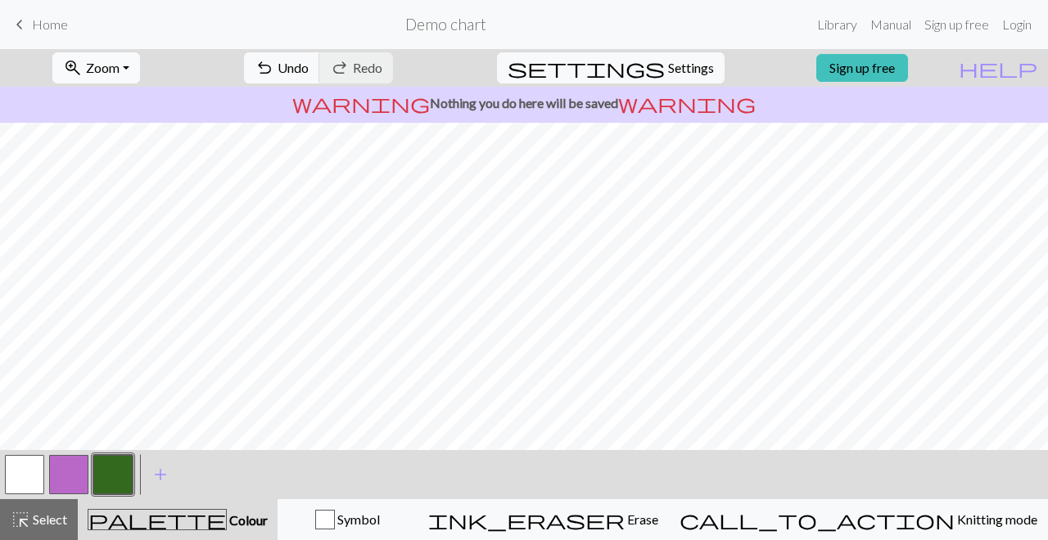
click at [120, 74] on span "Zoom" at bounding box center [103, 68] width 34 height 16
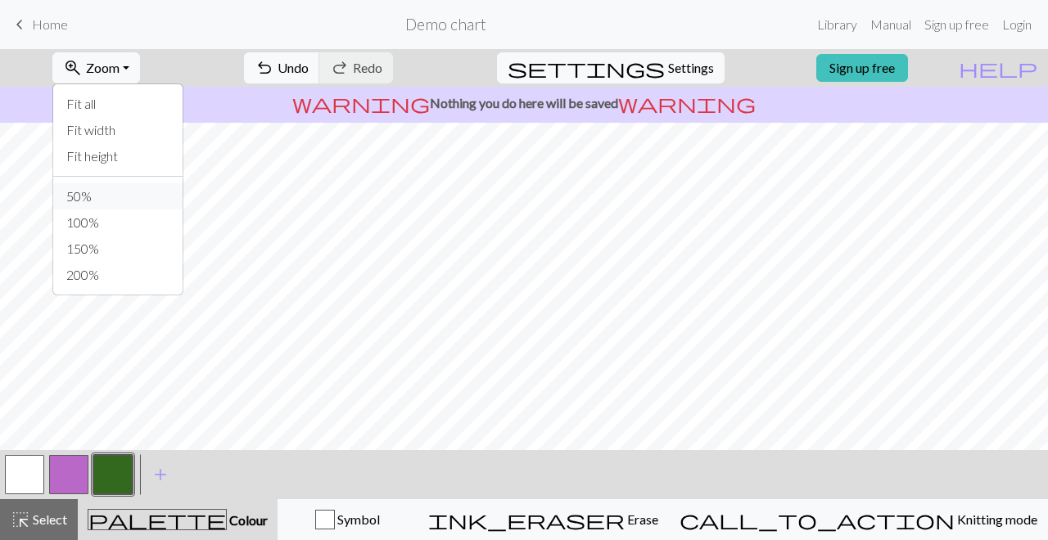
click at [124, 200] on button "50%" at bounding box center [117, 196] width 129 height 26
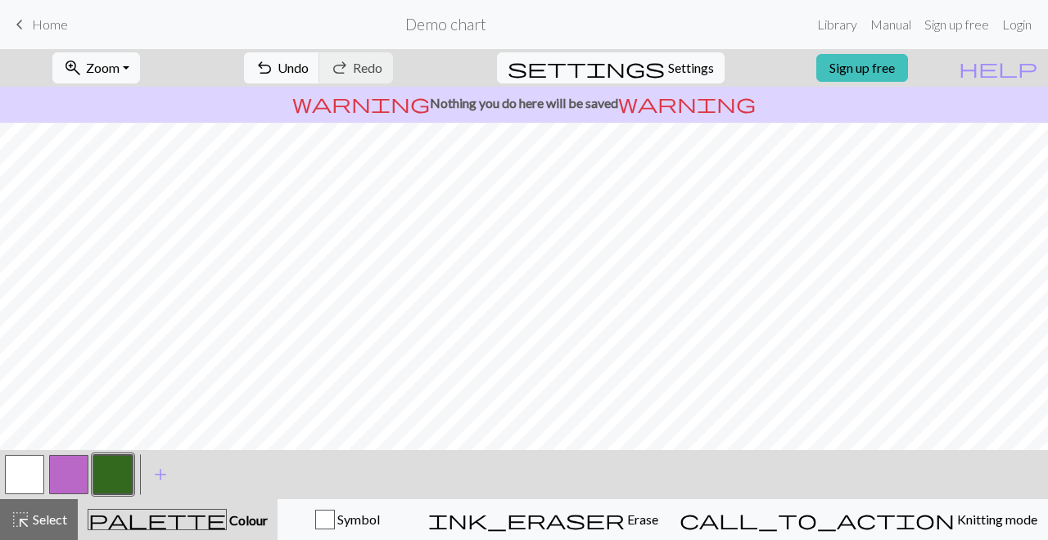
click at [34, 455] on button "button" at bounding box center [24, 474] width 39 height 39
click at [643, 79] on span "settings" at bounding box center [586, 67] width 157 height 23
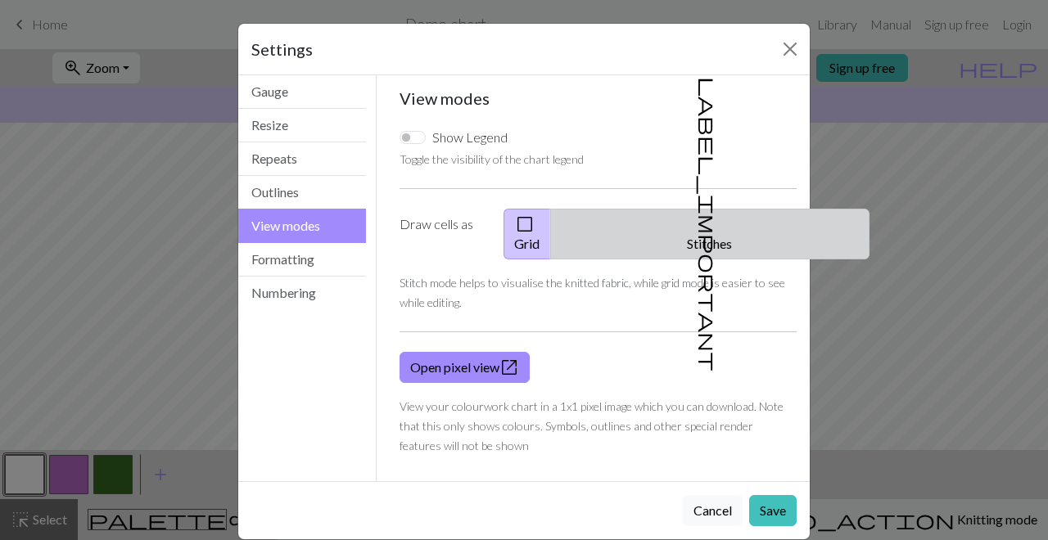
click at [699, 237] on button "label_important Stitches" at bounding box center [709, 234] width 319 height 51
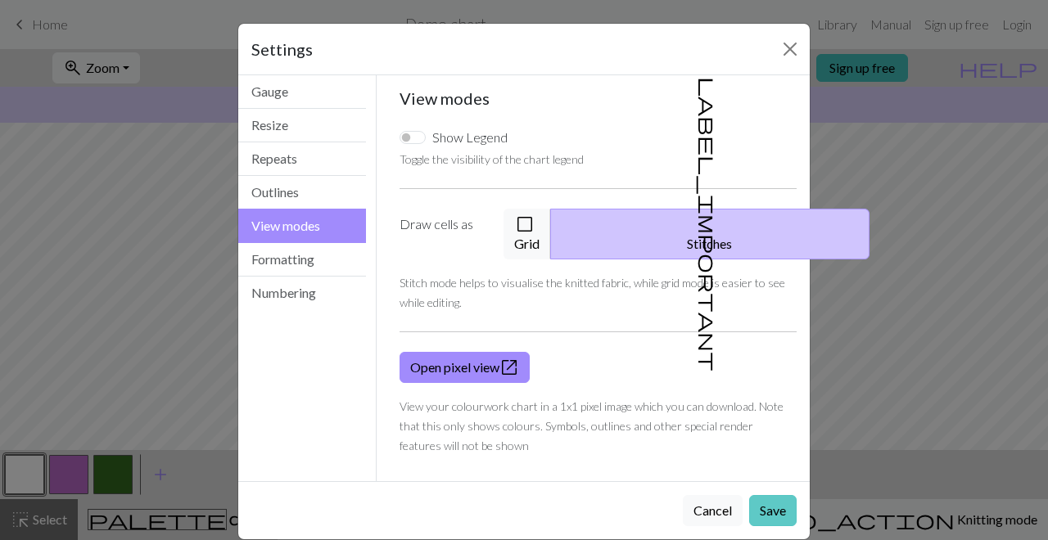
click at [771, 455] on button "Save" at bounding box center [772, 510] width 47 height 31
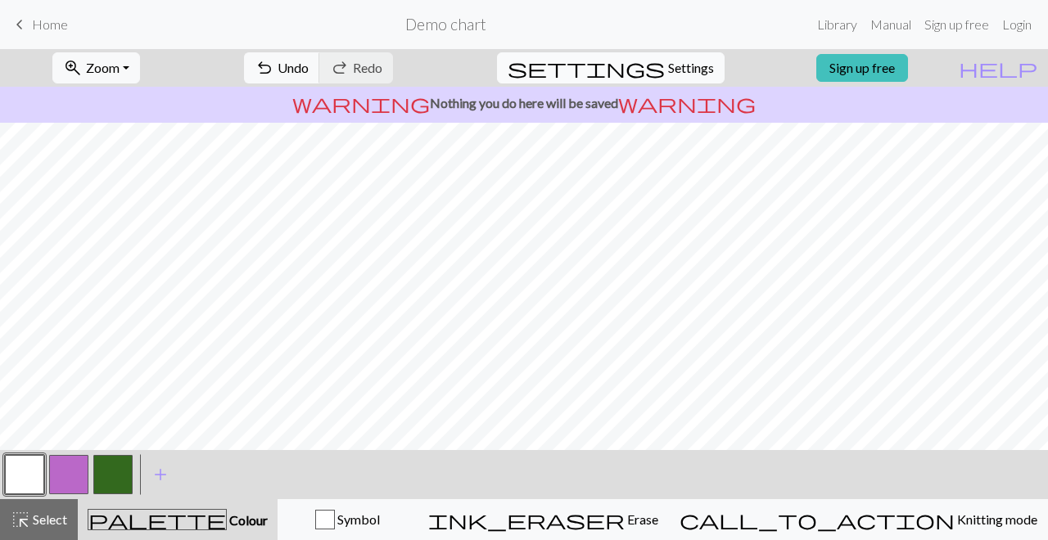
click at [668, 71] on span "Settings" at bounding box center [691, 68] width 46 height 20
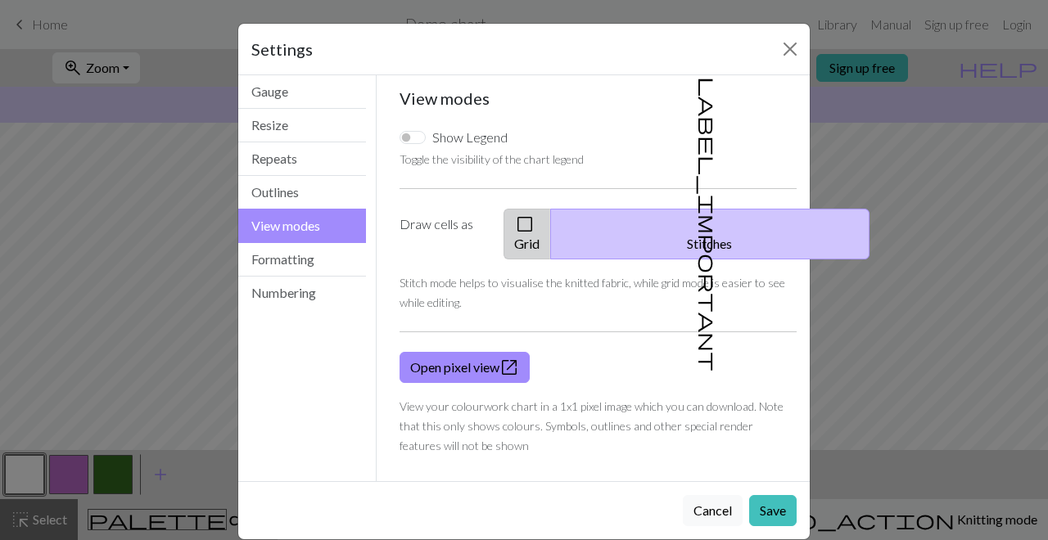
click at [551, 222] on button "check_box_outline_blank Grid" at bounding box center [527, 234] width 47 height 51
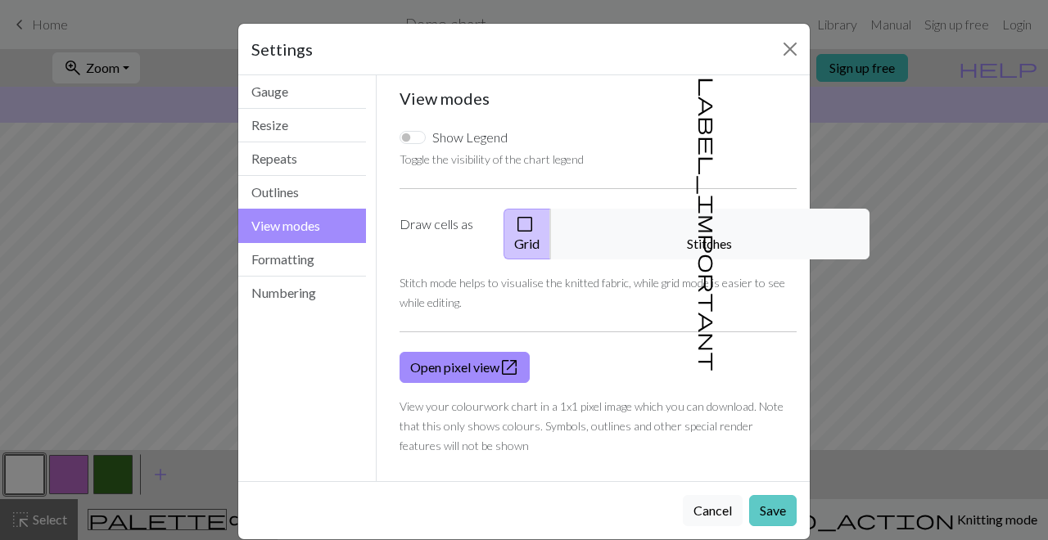
click at [772, 455] on button "Save" at bounding box center [772, 510] width 47 height 31
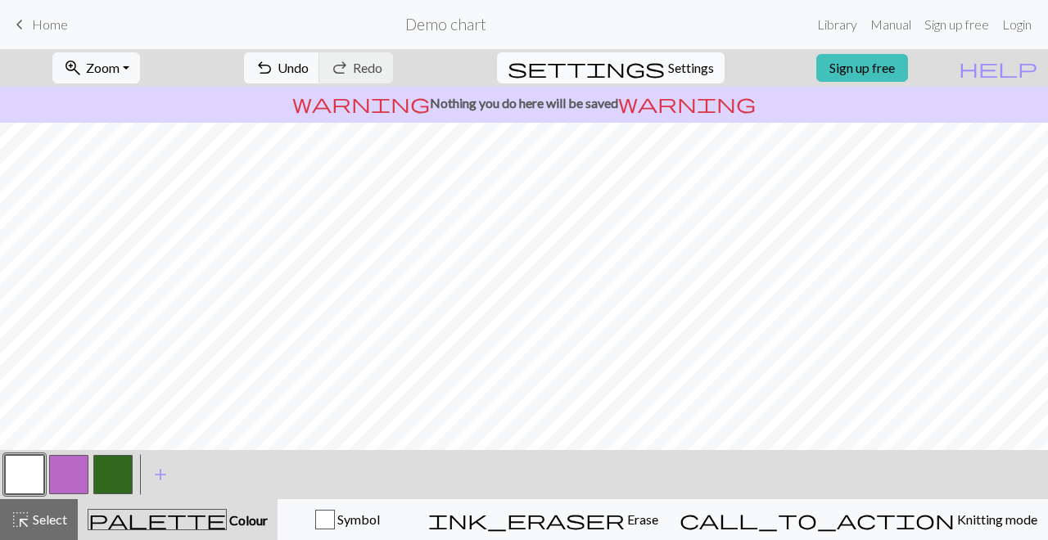
click at [671, 76] on span "Settings" at bounding box center [691, 68] width 46 height 20
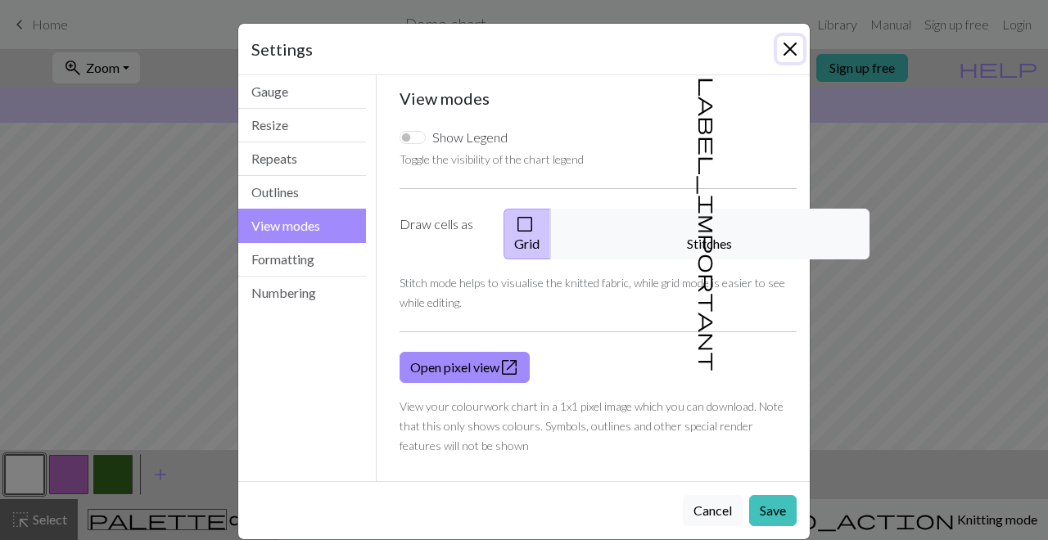
click at [796, 52] on button "Close" at bounding box center [790, 49] width 26 height 26
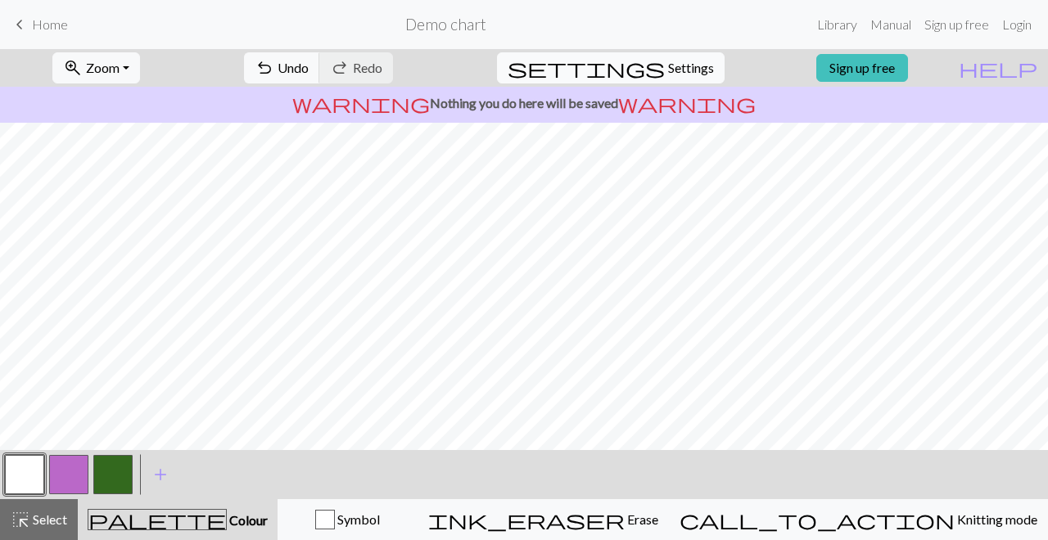
click at [693, 70] on span "Settings" at bounding box center [691, 68] width 46 height 20
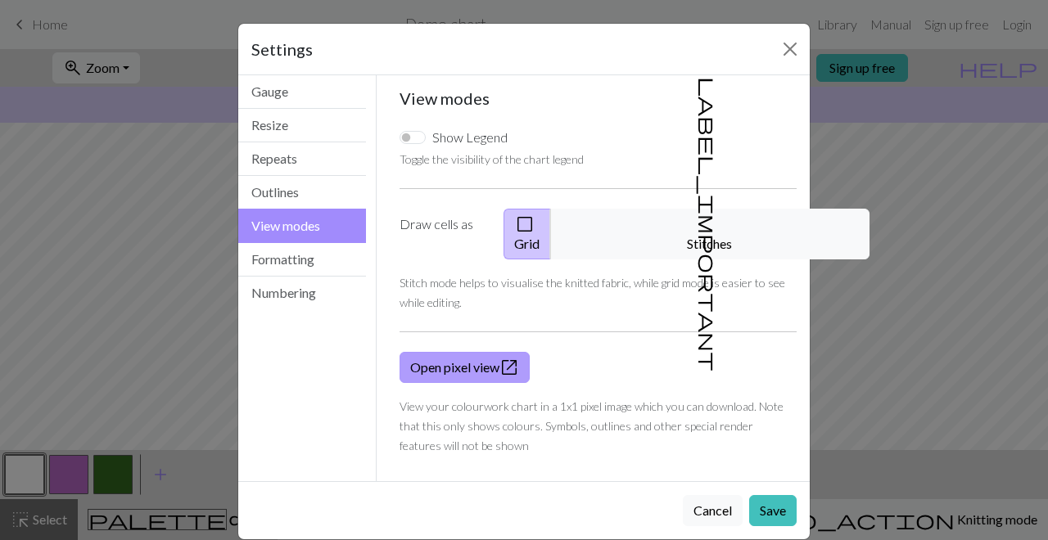
click at [438, 355] on link "Open pixel view open_in_new" at bounding box center [465, 367] width 130 height 31
click at [310, 257] on button "Formatting" at bounding box center [302, 260] width 128 height 34
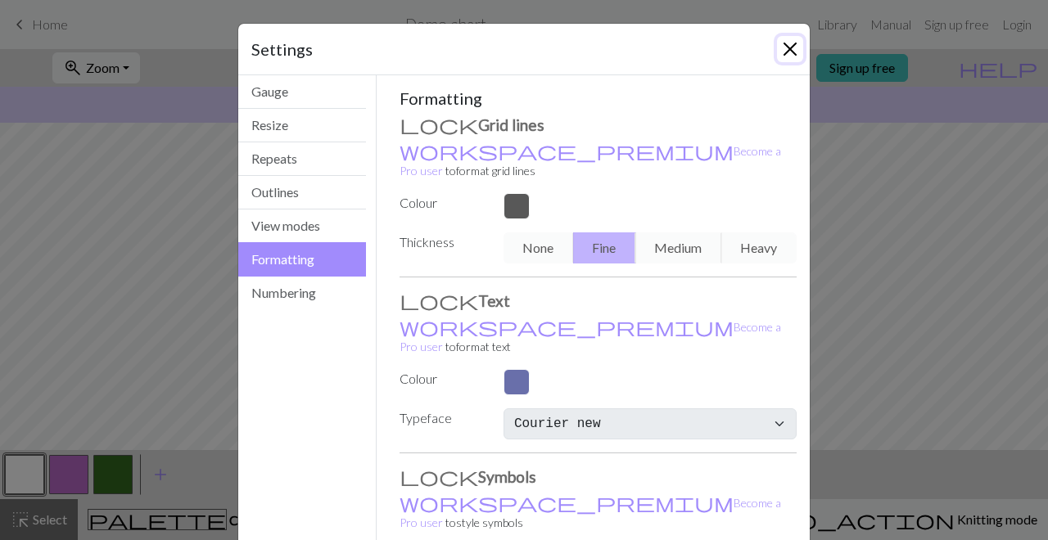
click at [791, 51] on button "Close" at bounding box center [790, 49] width 26 height 26
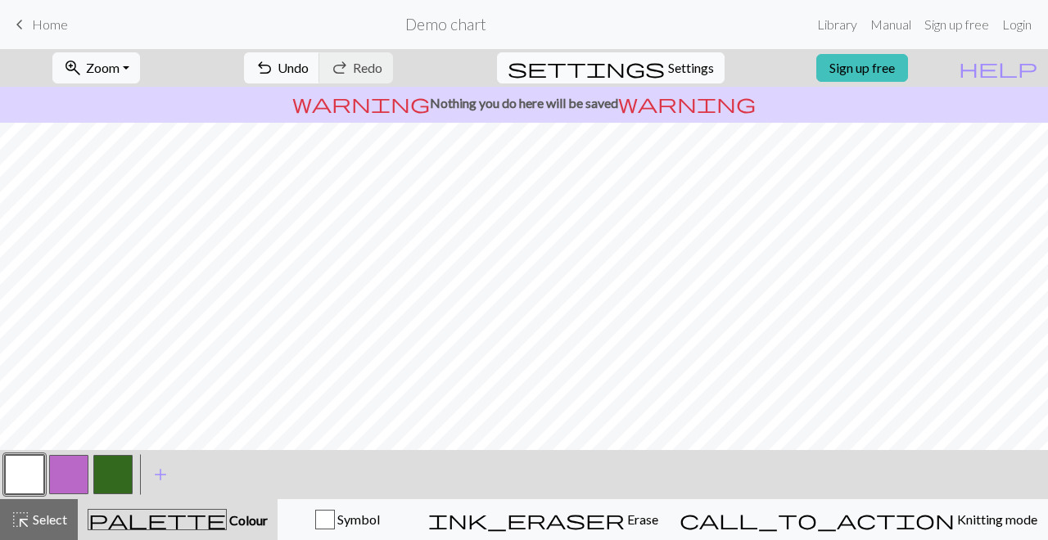
click at [669, 71] on span "Settings" at bounding box center [691, 68] width 46 height 20
select select "Courier new"
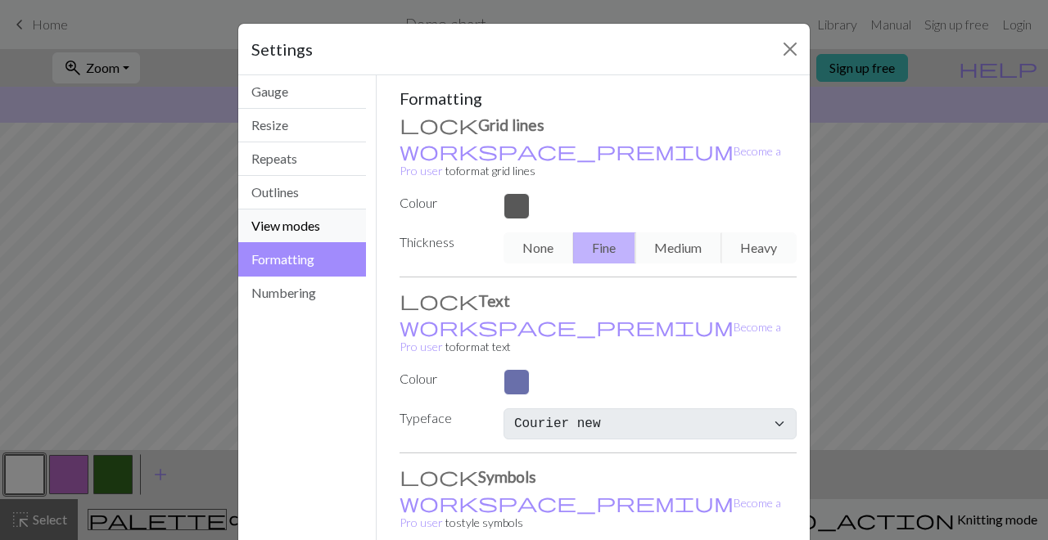
click at [273, 227] on button "View modes" at bounding box center [302, 227] width 128 height 34
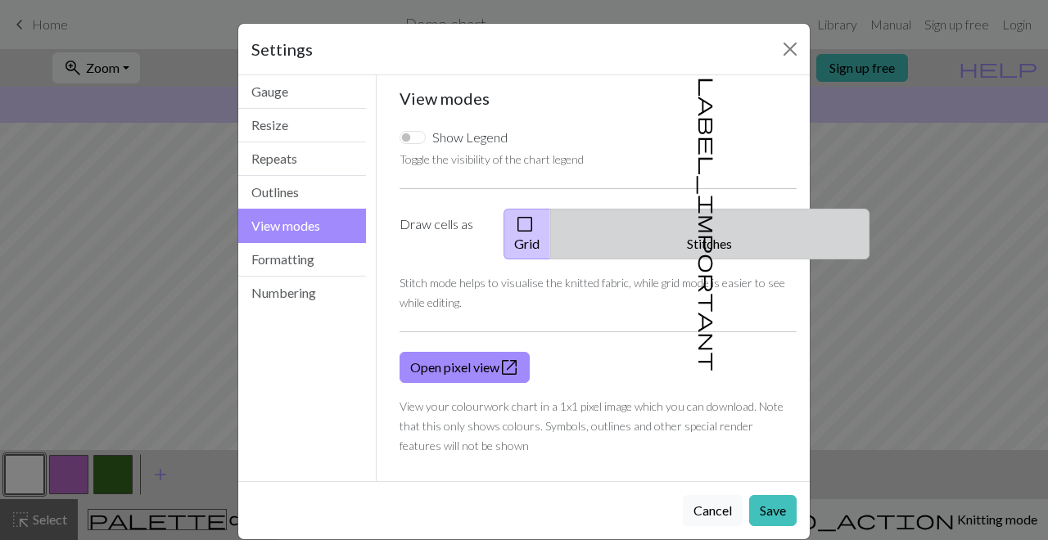
click at [716, 215] on button "label_important Stitches" at bounding box center [709, 234] width 319 height 51
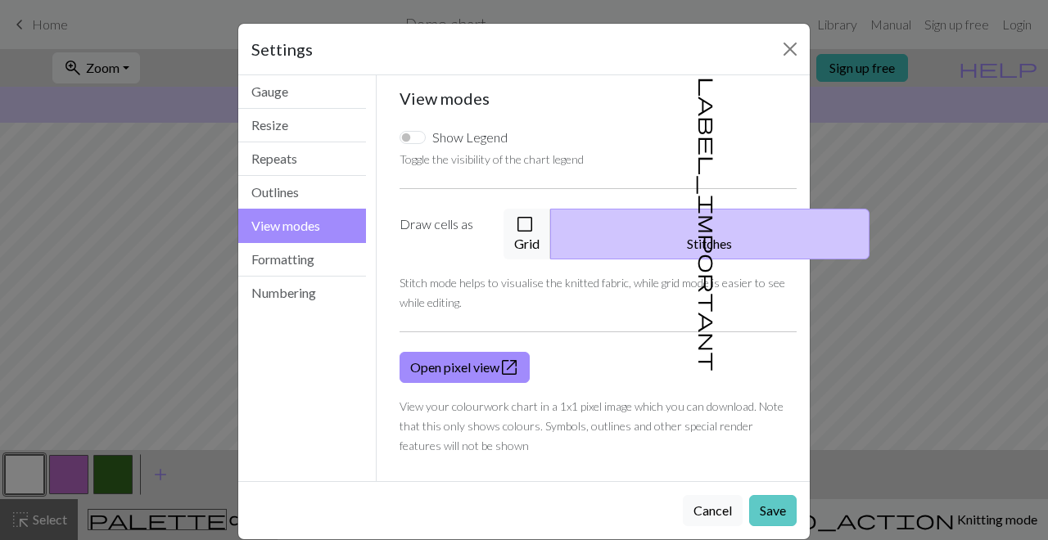
click at [770, 455] on button "Save" at bounding box center [772, 510] width 47 height 31
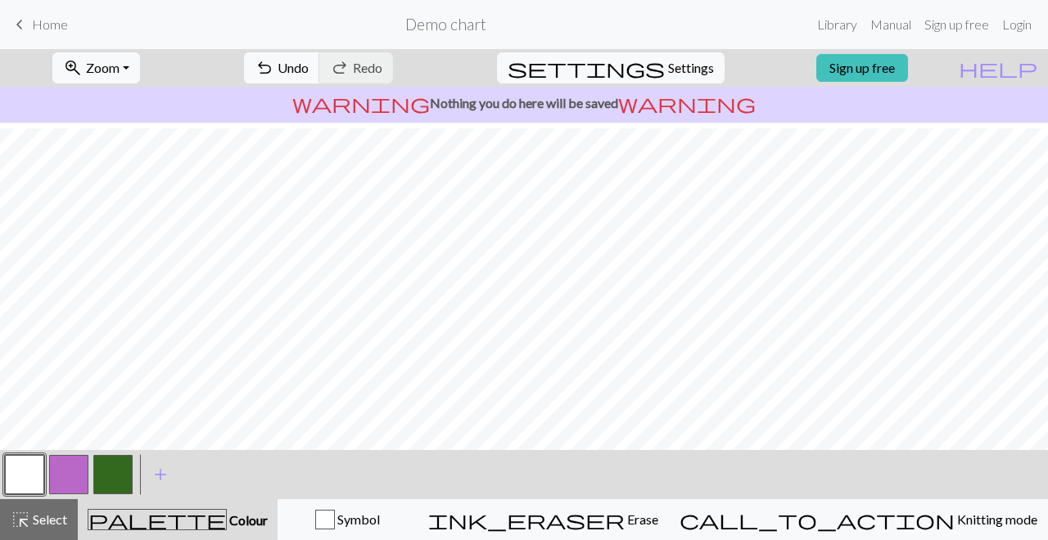
scroll to position [11, 0]
